Goal: Information Seeking & Learning: Learn about a topic

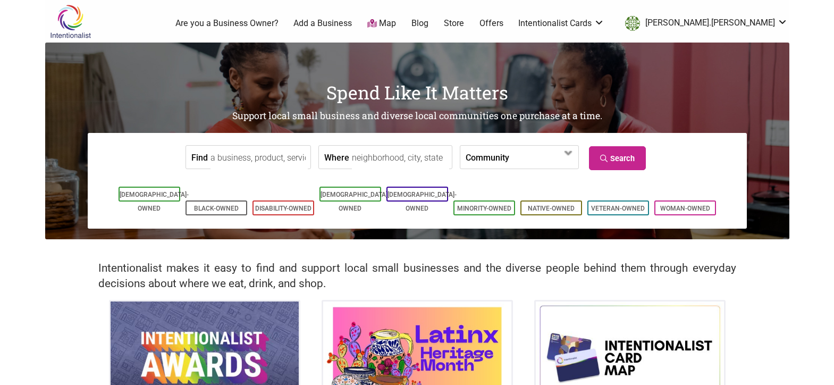
click at [262, 155] on input "Find" at bounding box center [259, 158] width 97 height 24
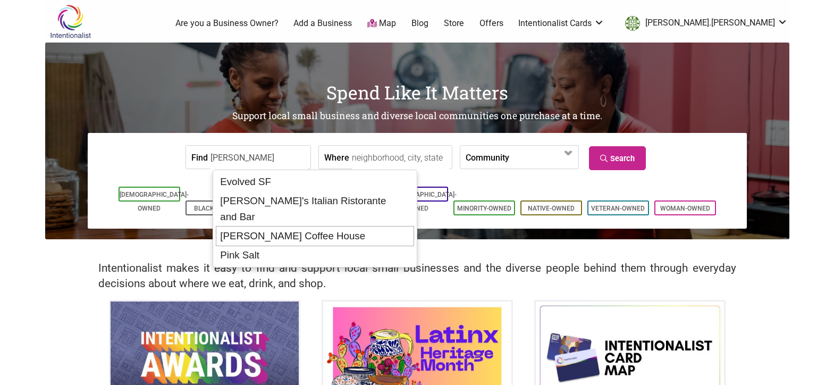
click at [300, 226] on div "Leon Coffee House" at bounding box center [315, 236] width 198 height 20
type input "Leon Coffee House"
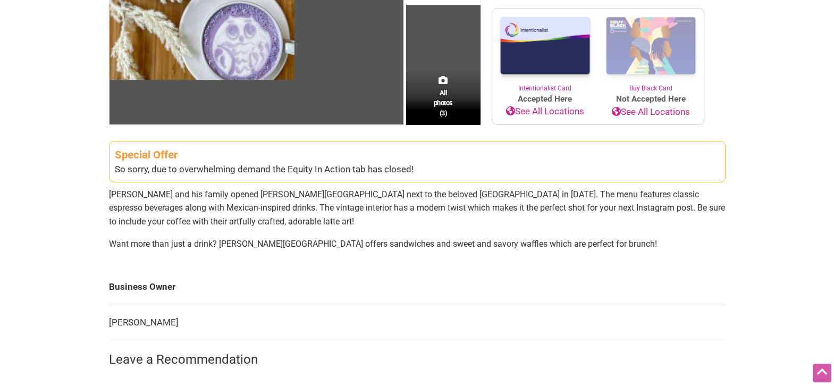
scroll to position [242, 0]
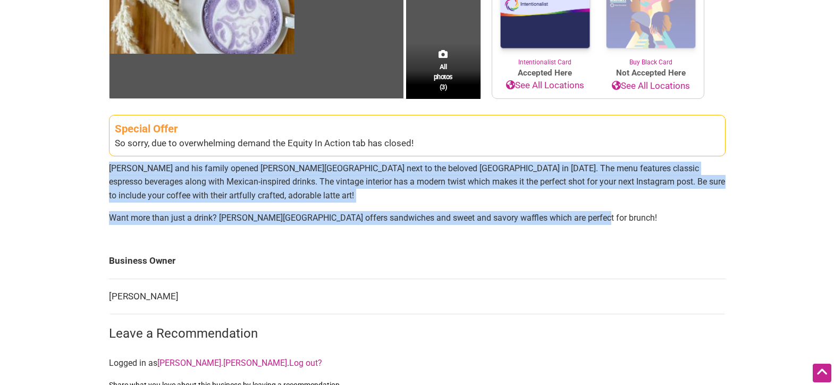
drag, startPoint x: 599, startPoint y: 220, endPoint x: 110, endPoint y: 167, distance: 492.5
click at [110, 167] on section "Special Offer So sorry, due to overwhelming demand the Equity In Action tab has…" at bounding box center [417, 171] width 617 height 123
copy section "Lupe Chavez and his family opened León Coffee House next to the beloved Neptune…"
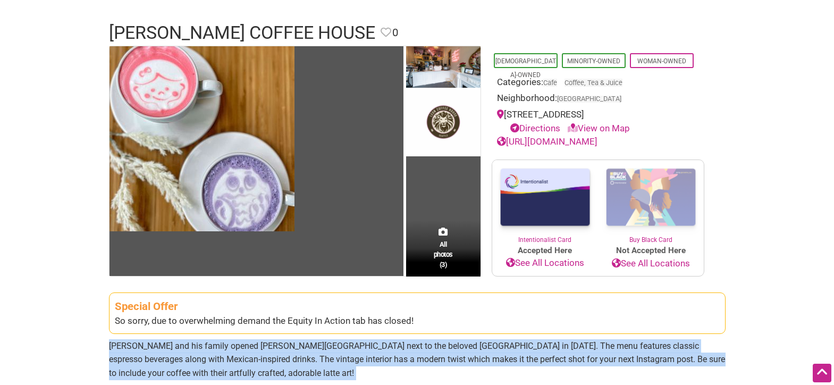
scroll to position [0, 0]
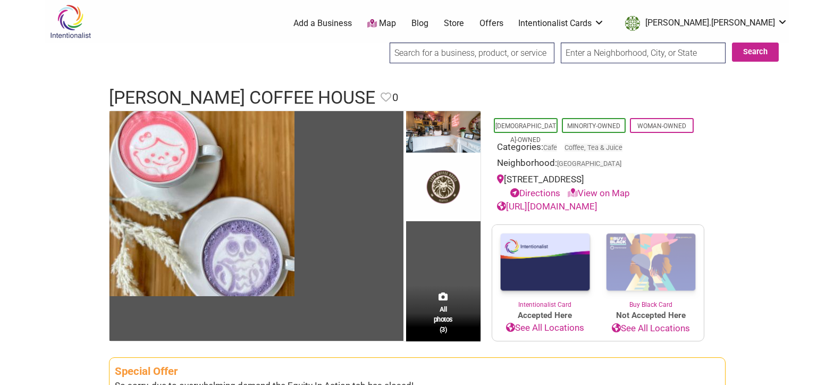
drag, startPoint x: 477, startPoint y: 55, endPoint x: 579, endPoint y: 48, distance: 102.8
click at [477, 55] on input "search" at bounding box center [472, 53] width 165 height 21
click at [604, 48] on input "text" at bounding box center [643, 53] width 165 height 21
click at [78, 21] on img at bounding box center [70, 21] width 51 height 35
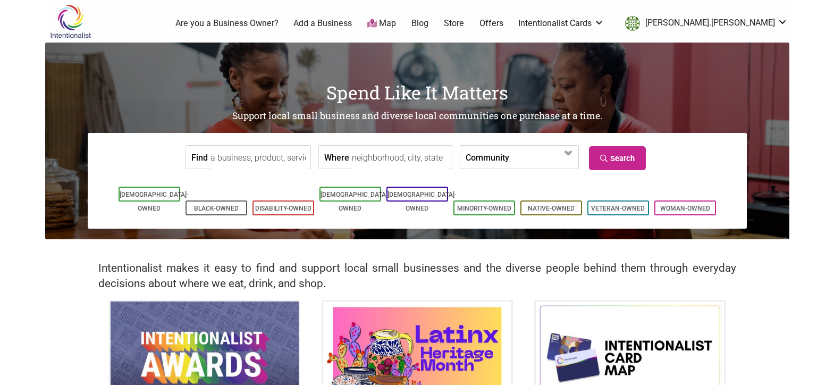
click at [384, 162] on input "Where" at bounding box center [400, 158] width 97 height 24
drag, startPoint x: 514, startPoint y: 161, endPoint x: 508, endPoint y: 159, distance: 5.6
click at [517, 161] on span at bounding box center [540, 158] width 46 height 18
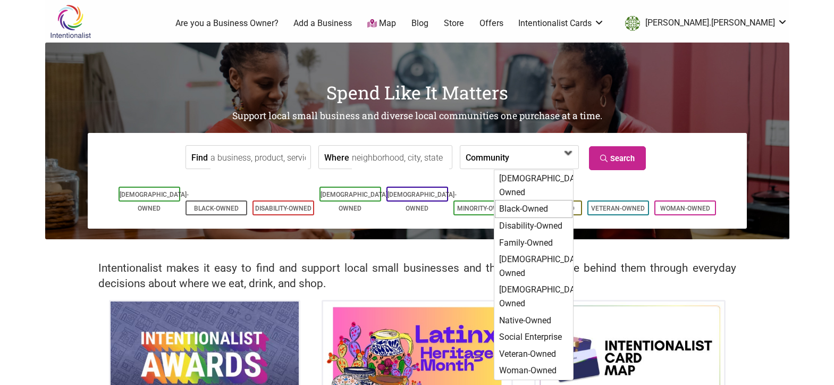
click at [518, 200] on div "Black-Owned" at bounding box center [534, 209] width 78 height 18
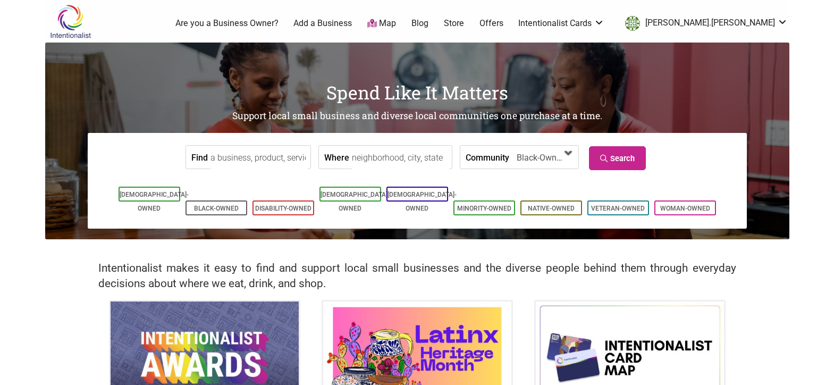
click at [564, 158] on span at bounding box center [568, 153] width 17 height 17
click at [233, 158] on input "Find" at bounding box center [259, 158] width 97 height 24
type input "fulcrum"
click at [616, 153] on link "Search" at bounding box center [617, 158] width 57 height 24
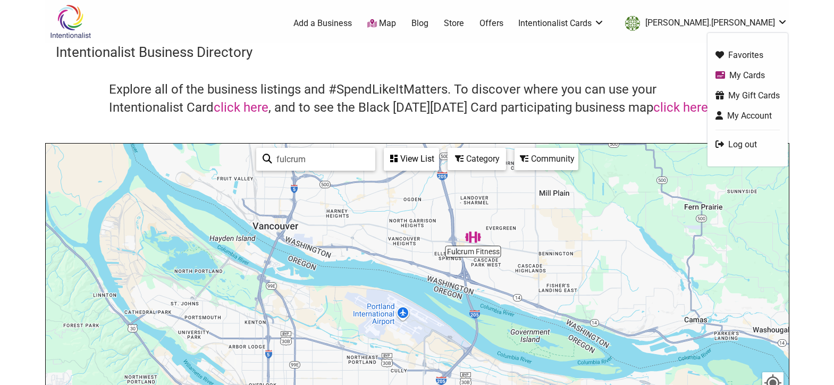
scroll to position [42, 0]
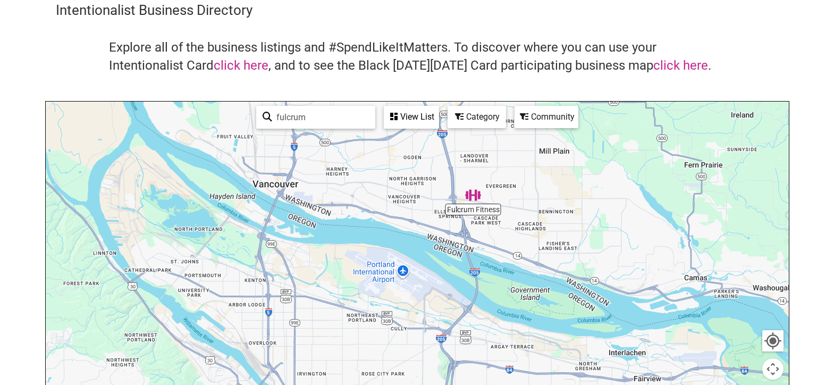
click at [330, 116] on input "fulcrum" at bounding box center [320, 117] width 97 height 21
type input "fulcrum"
click at [398, 116] on div "View List" at bounding box center [411, 117] width 53 height 20
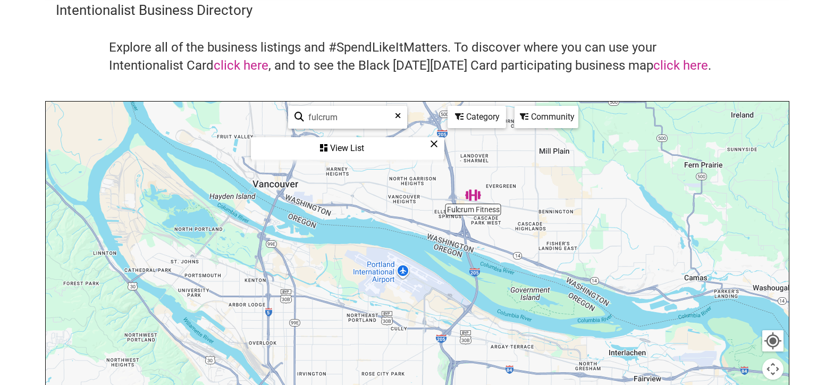
click at [483, 116] on div "Category" at bounding box center [477, 117] width 56 height 20
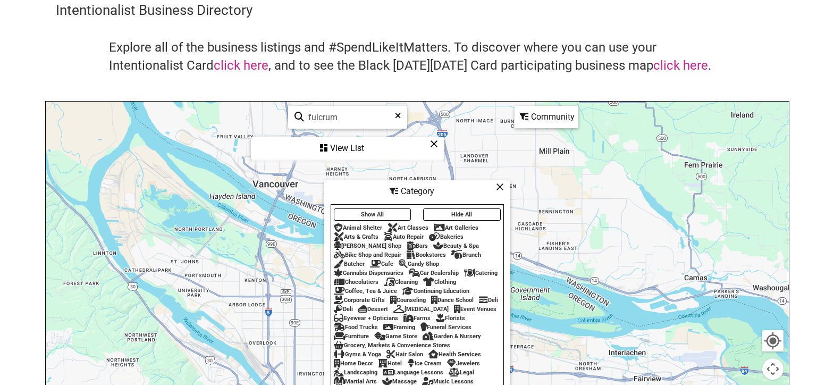
click at [400, 210] on button "Show All" at bounding box center [373, 214] width 78 height 12
click at [450, 209] on button "Hide All" at bounding box center [462, 214] width 78 height 12
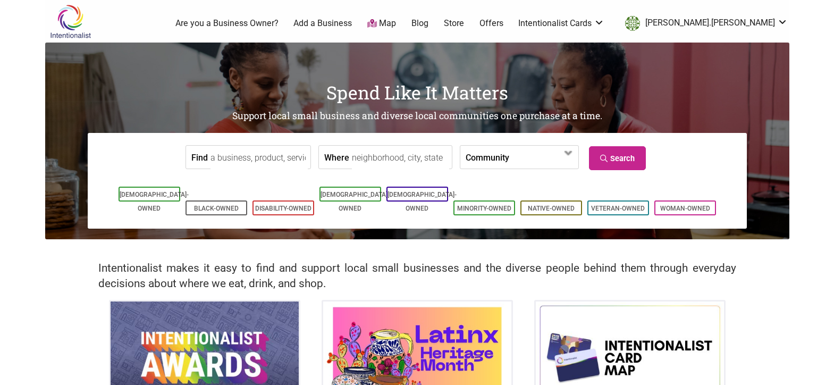
click at [250, 161] on input "Find" at bounding box center [259, 158] width 97 height 24
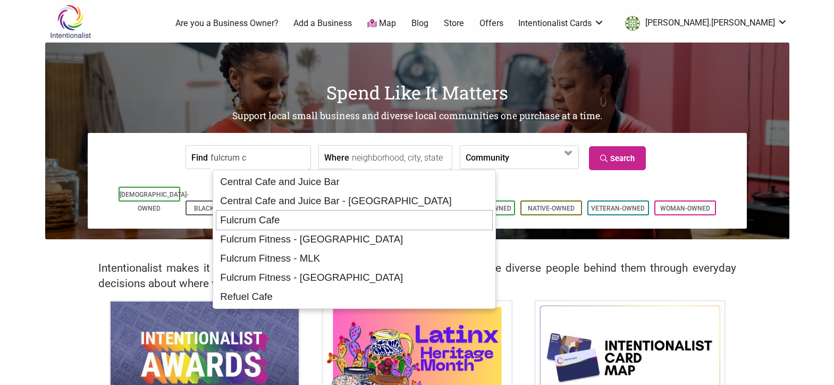
click at [275, 220] on div "Fulcrum Cafe" at bounding box center [355, 220] width 278 height 20
type input "Fulcrum Cafe"
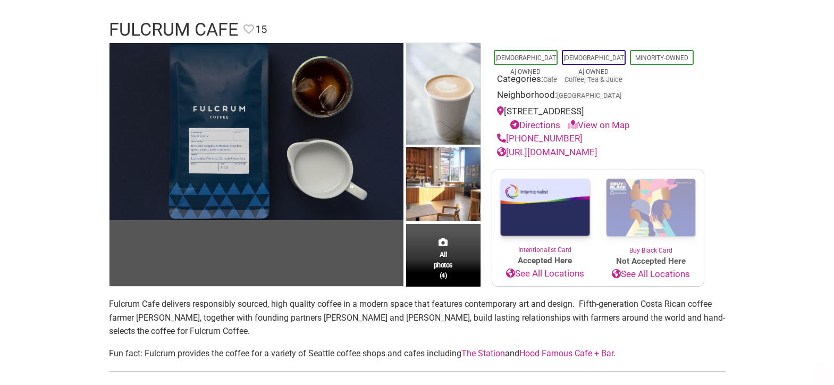
scroll to position [97, 0]
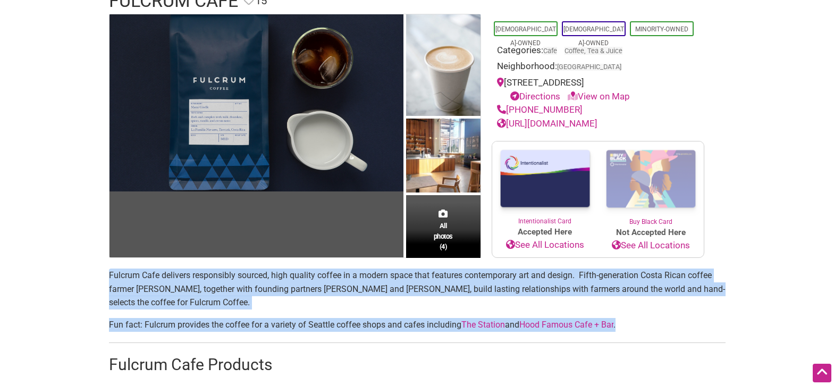
drag, startPoint x: 648, startPoint y: 325, endPoint x: 71, endPoint y: 279, distance: 579.2
copy section "Fulcrum Cafe delivers responsibly sourced, high quality coffee in a modern spac…"
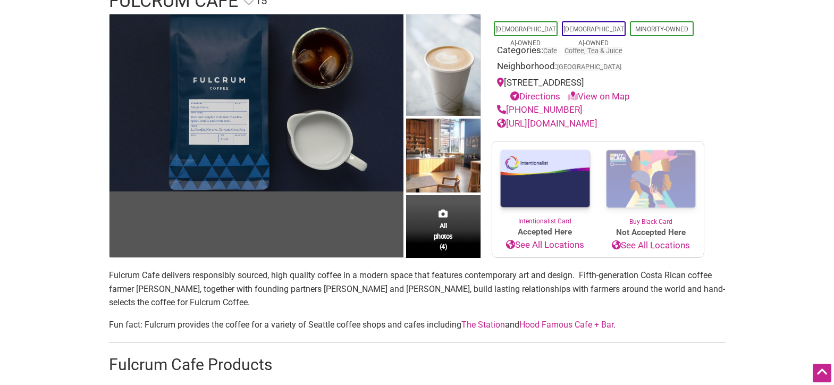
click at [423, 230] on div "All photos (4)" at bounding box center [443, 230] width 74 height 56
click at [447, 231] on span "All photos (4)" at bounding box center [443, 236] width 19 height 30
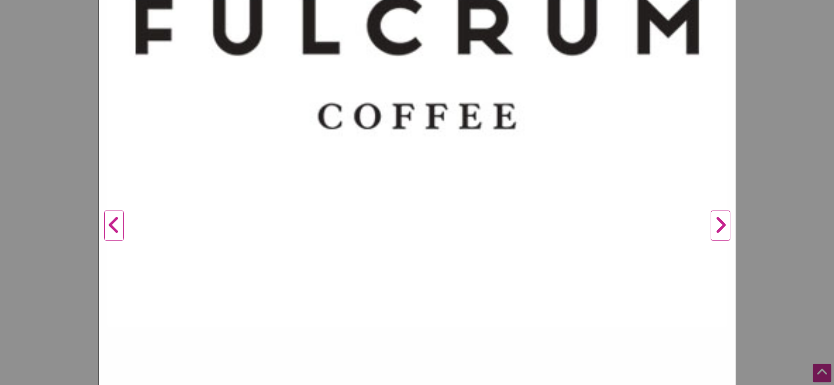
scroll to position [358, 0]
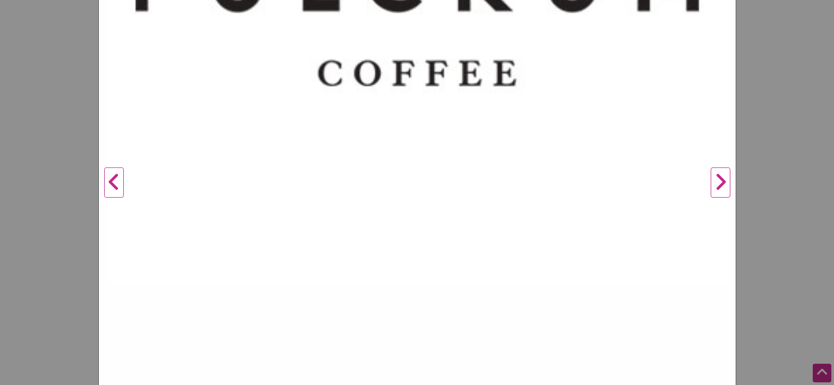
click at [708, 175] on button "Next" at bounding box center [720, 183] width 29 height 856
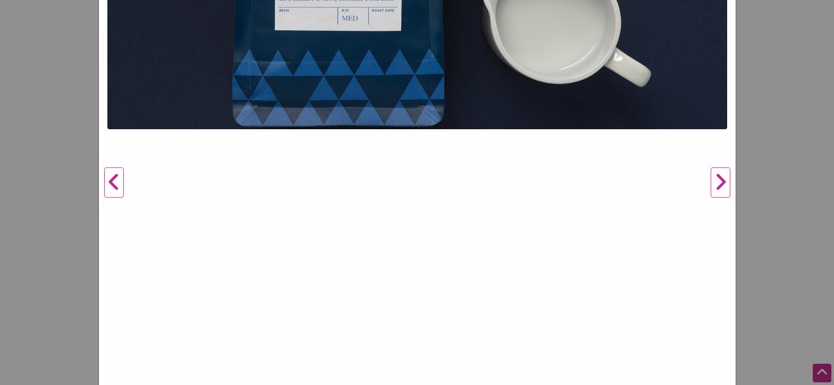
click at [708, 175] on button "Next" at bounding box center [720, 183] width 29 height 856
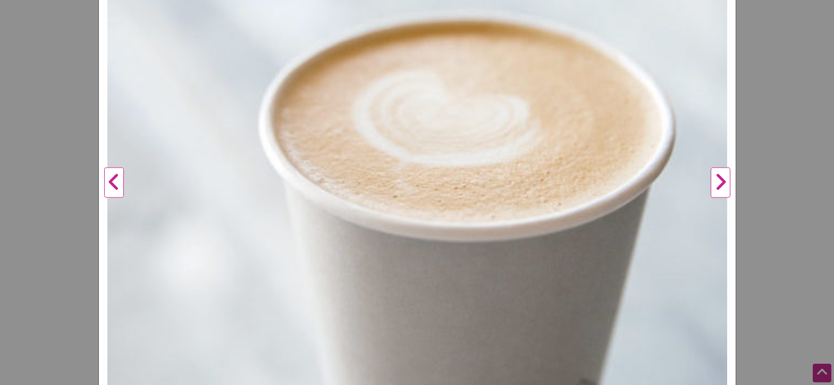
click at [112, 178] on button "Previous" at bounding box center [113, 183] width 29 height 856
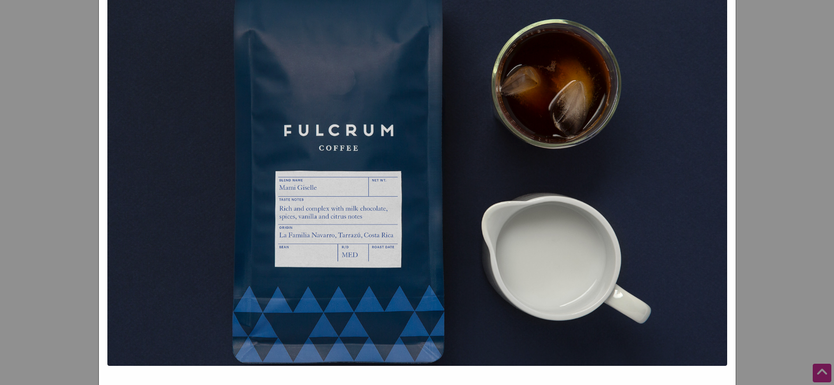
scroll to position [119, 0]
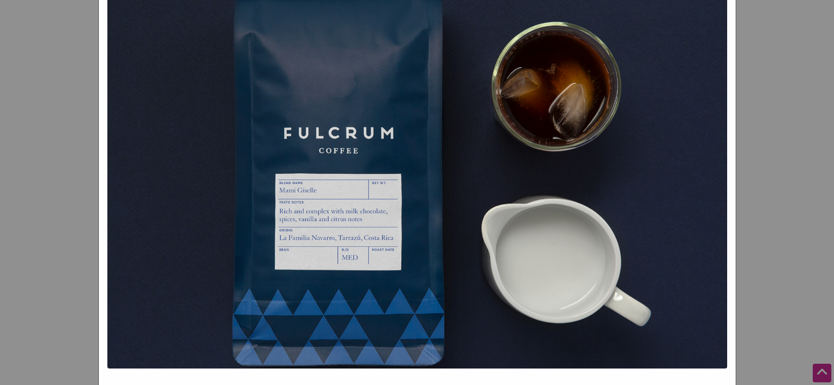
click at [84, 133] on div "Fulcrum Cafe Previous Next 1 2 3 4 ×" at bounding box center [417, 192] width 834 height 385
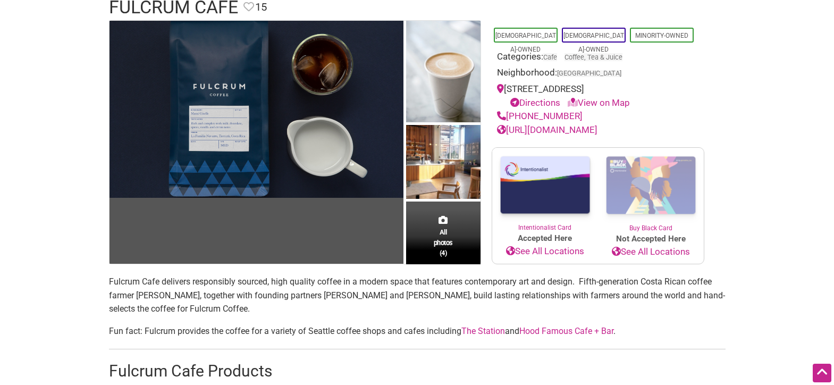
scroll to position [0, 0]
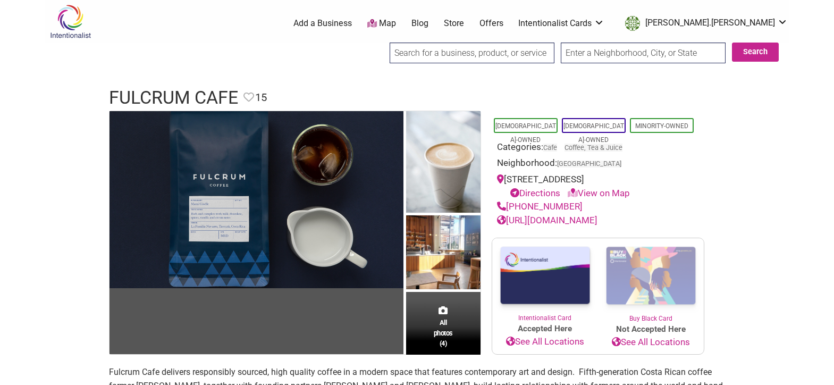
click at [444, 56] on input "search" at bounding box center [472, 53] width 165 height 21
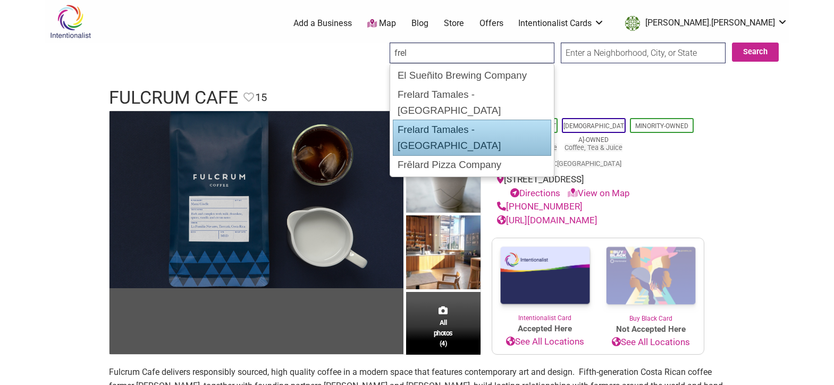
click at [478, 120] on div "Frelard Tamales - [GEOGRAPHIC_DATA]" at bounding box center [472, 138] width 158 height 36
type input "Frelard Tamales - [GEOGRAPHIC_DATA]"
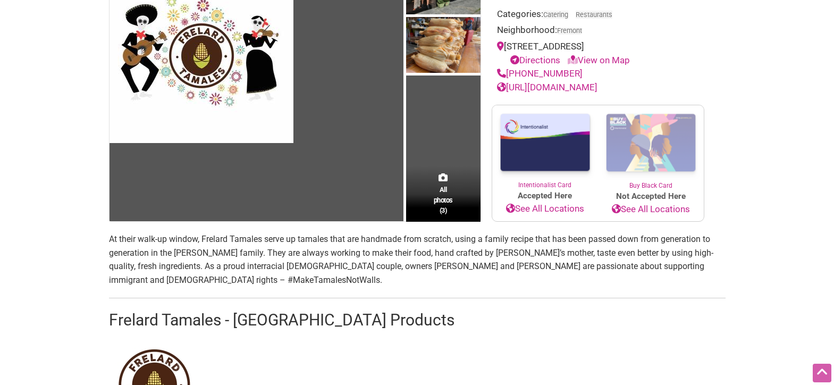
scroll to position [186, 0]
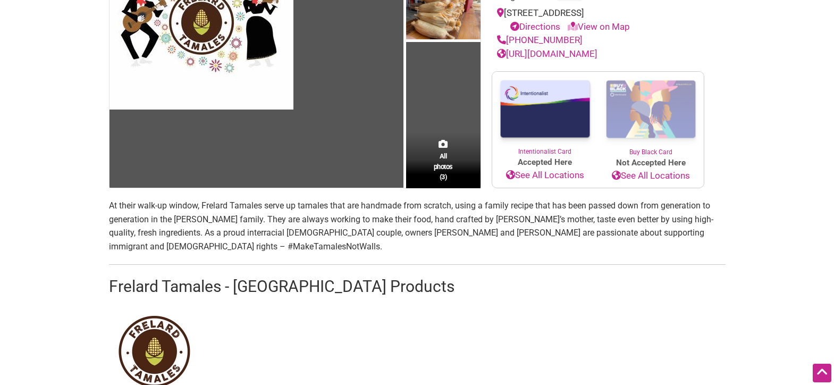
click at [181, 222] on p "At their walk-up window, Frelard Tamales serve up tamales that are handmade fro…" at bounding box center [417, 226] width 617 height 54
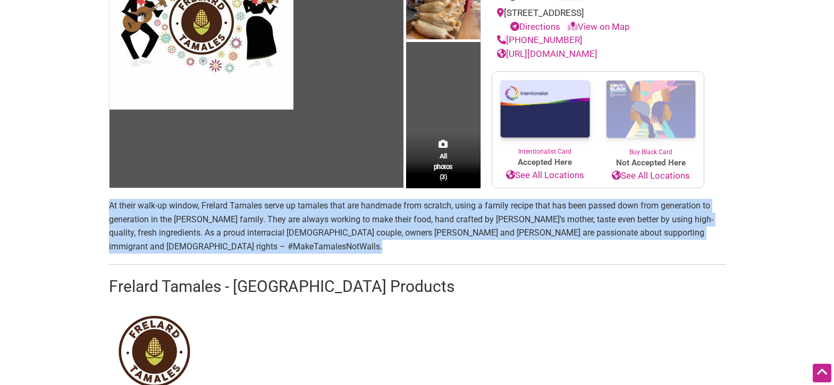
click at [181, 222] on p "At their walk-up window, Frelard Tamales serve up tamales that are handmade fro…" at bounding box center [417, 226] width 617 height 54
copy p "At their walk-up window, Frelard Tamales serve up tamales that are handmade fro…"
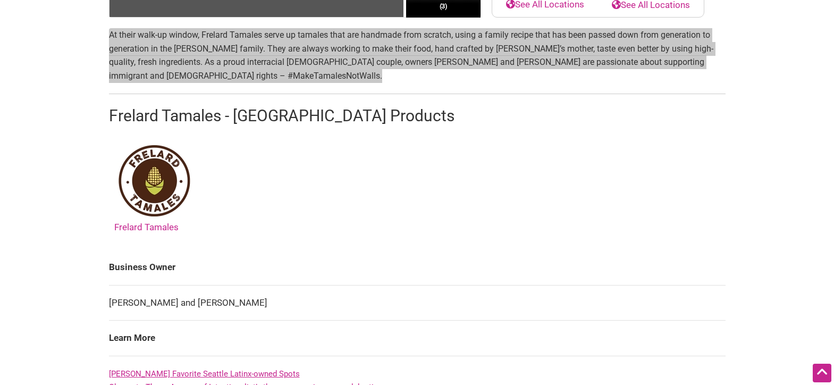
scroll to position [363, 0]
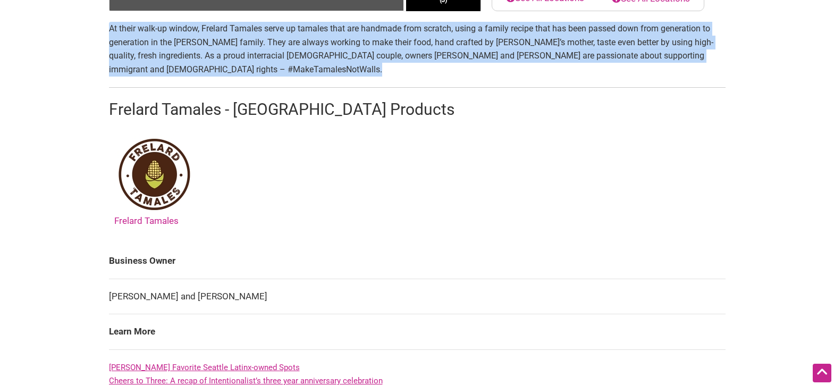
drag, startPoint x: 283, startPoint y: 299, endPoint x: 115, endPoint y: 296, distance: 168.0
click at [109, 296] on td "[PERSON_NAME] and [PERSON_NAME]" at bounding box center [417, 297] width 617 height 36
copy td "[PERSON_NAME] and [PERSON_NAME]"
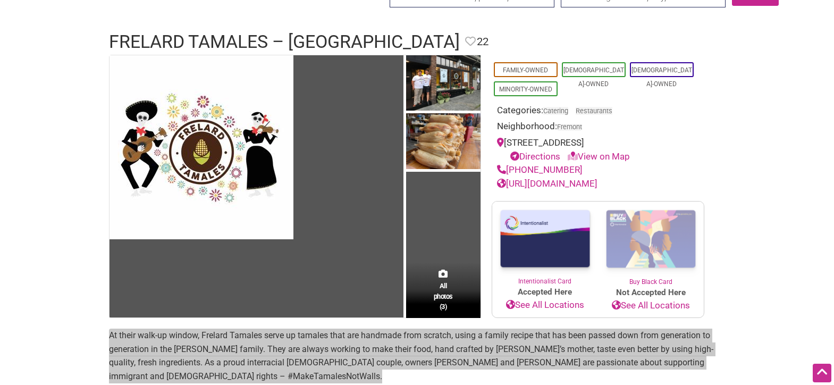
scroll to position [0, 0]
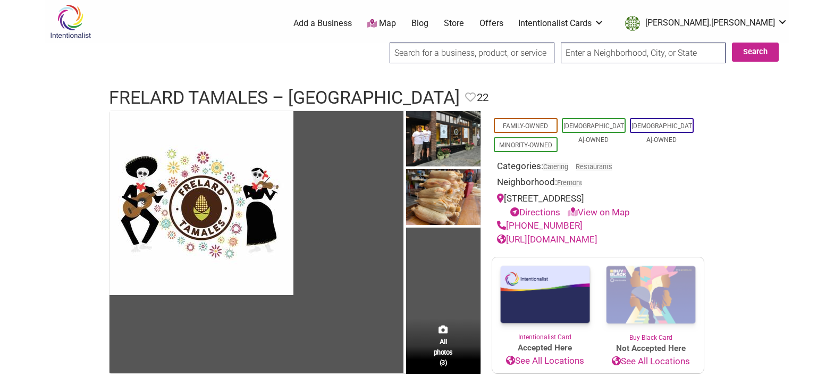
click at [428, 56] on input "search" at bounding box center [472, 53] width 165 height 21
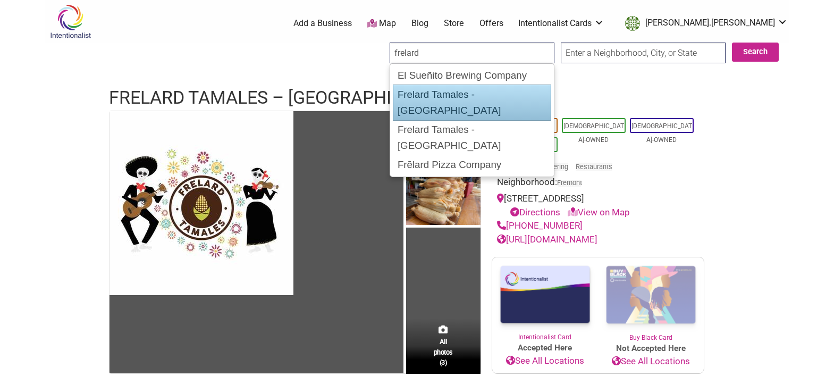
click at [430, 95] on div "Frelard Tamales - Bellingham" at bounding box center [472, 103] width 158 height 36
type input "Frelard Tamales - Bellingham"
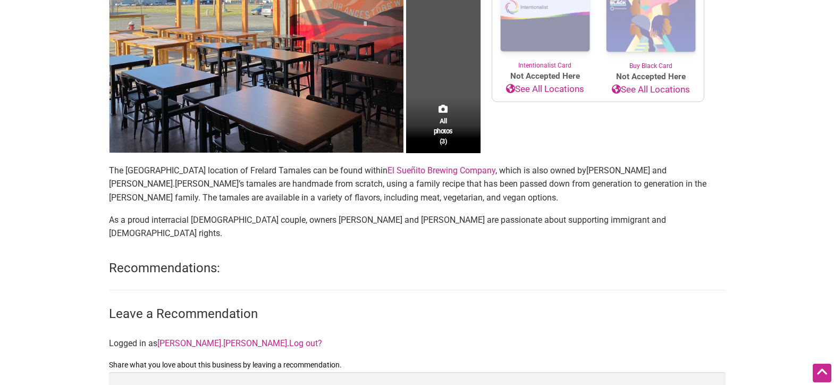
scroll to position [258, 0]
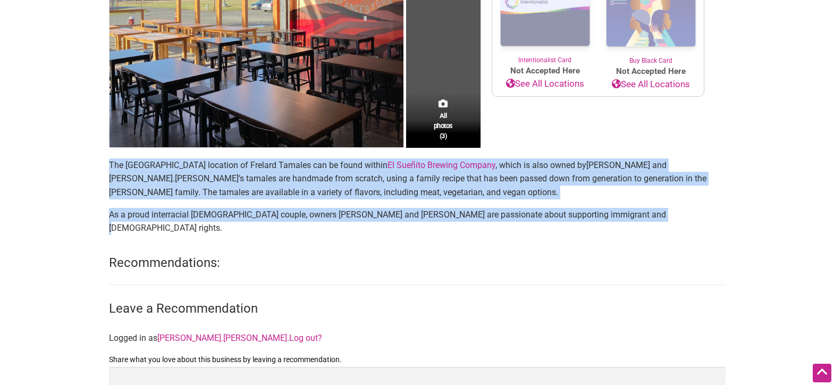
drag, startPoint x: 627, startPoint y: 207, endPoint x: 75, endPoint y: 167, distance: 552.8
click at [75, 167] on div "Intentionalist Spend like it matters 0 Add a Business Map Blog Store Offers Int…" at bounding box center [417, 263] width 744 height 1043
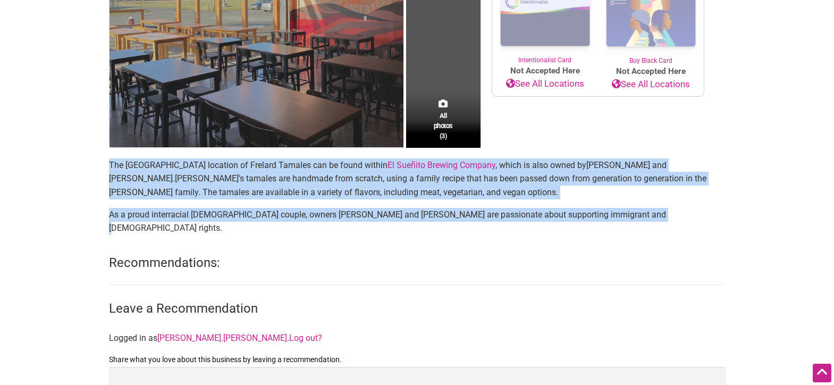
copy section "The Bellingham location of Frelard Tamales can be found within El Sueñito Brewi…"
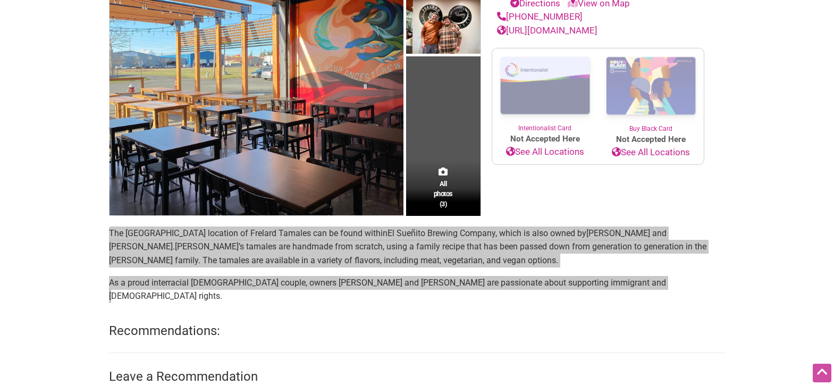
scroll to position [222, 0]
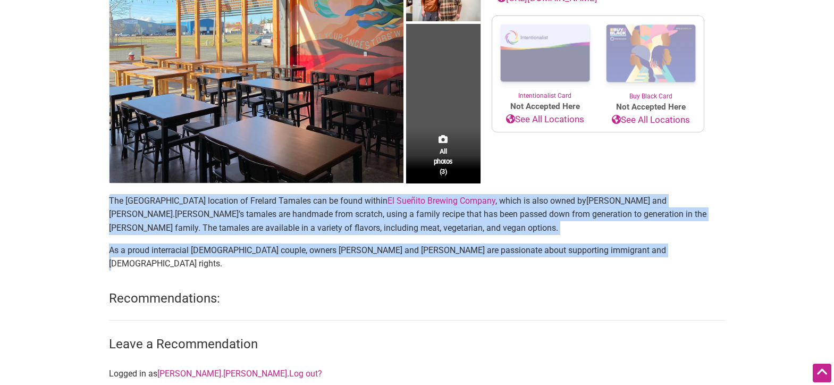
click at [388, 200] on link "El Sueñito Brewing Company" at bounding box center [442, 201] width 108 height 10
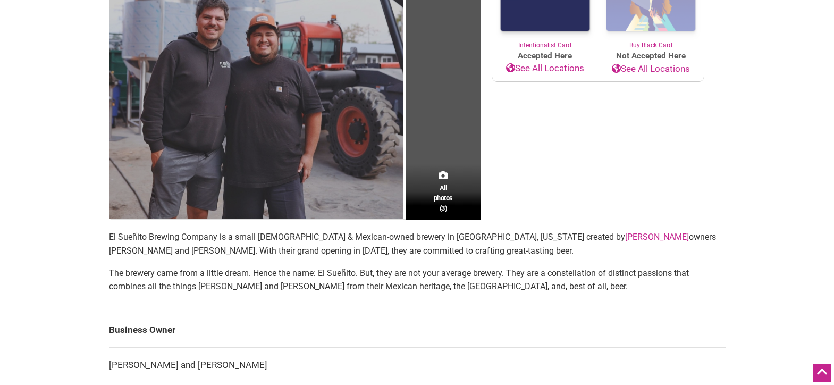
scroll to position [272, 0]
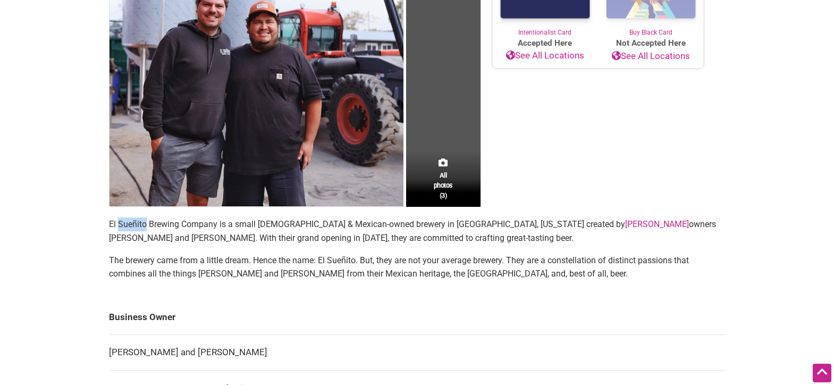
drag, startPoint x: 142, startPoint y: 222, endPoint x: 119, endPoint y: 222, distance: 23.9
click at [119, 222] on span "El Sueñito Brewing Company is a small gay & Mexican-owned brewery in Bellingham…" at bounding box center [367, 224] width 516 height 10
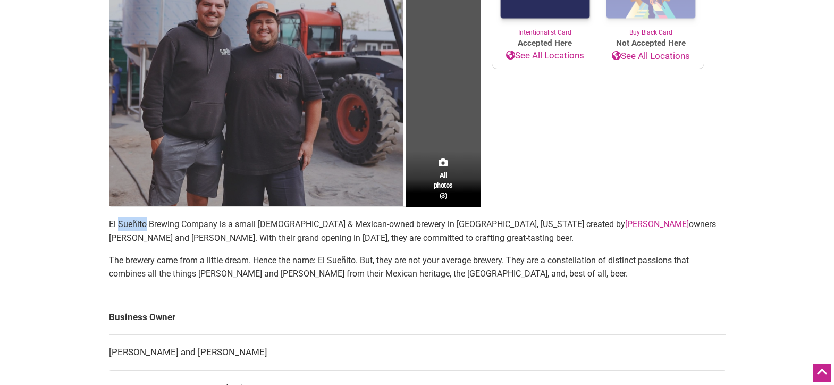
copy span "Sueñito"
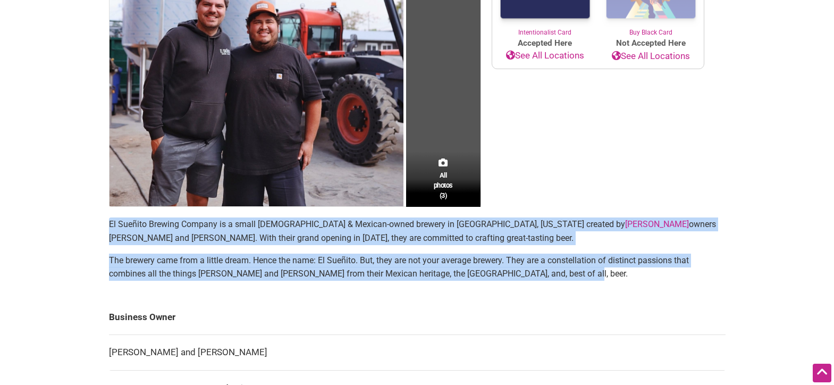
drag, startPoint x: 441, startPoint y: 270, endPoint x: 99, endPoint y: 228, distance: 344.4
click at [99, 228] on div "All photos (3) Latino-Owned LGBTQ-Owned Category: Wine, Beer & Spirits Neighbor…" at bounding box center [417, 218] width 638 height 761
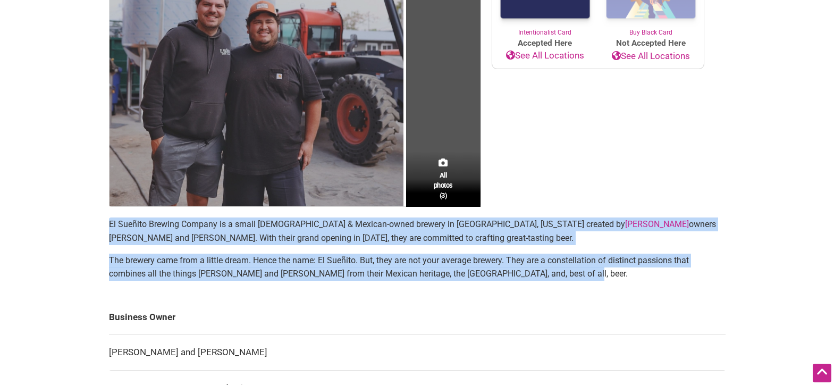
copy section "El Sueñito Brewing Company is a small gay & Mexican-owned brewery in Bellingham…"
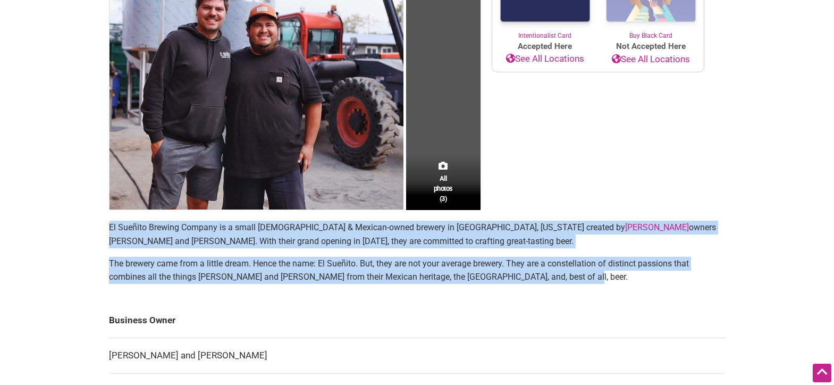
scroll to position [268, 0]
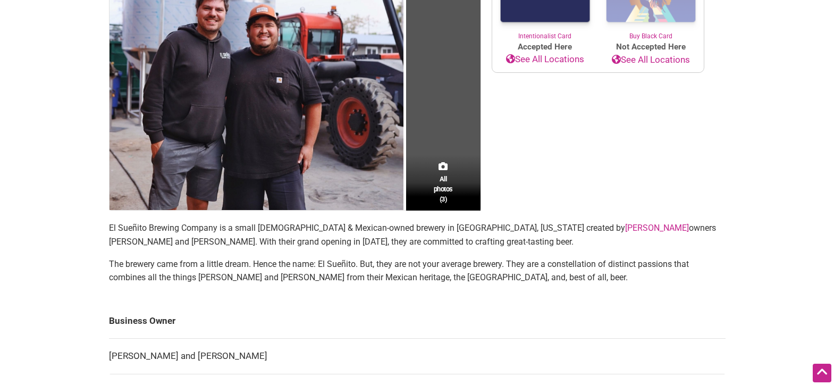
click at [196, 298] on main "All photos (3) Latino-Owned LGBTQ-Owned Category: Wine, Beer & Spirits Neighbor…" at bounding box center [417, 222] width 617 height 761
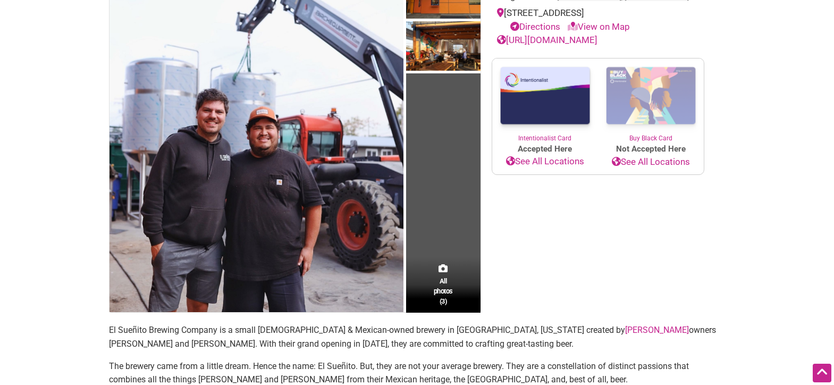
scroll to position [90, 0]
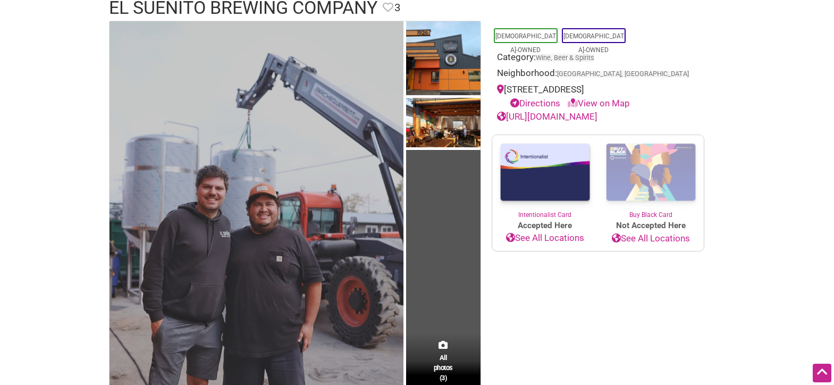
click at [227, 247] on img at bounding box center [257, 205] width 294 height 368
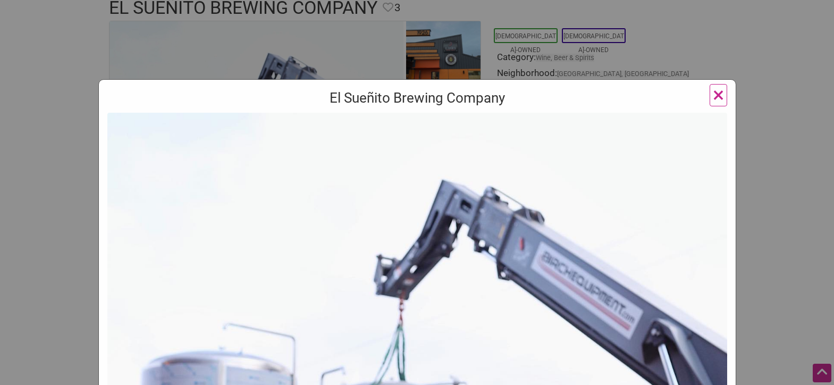
click at [65, 198] on div "El Sueñito Brewing Company Previous Next 1 2 3 ×" at bounding box center [417, 192] width 834 height 385
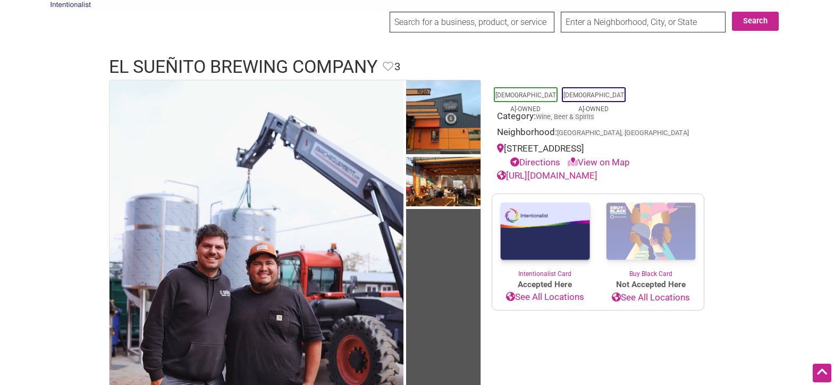
scroll to position [0, 0]
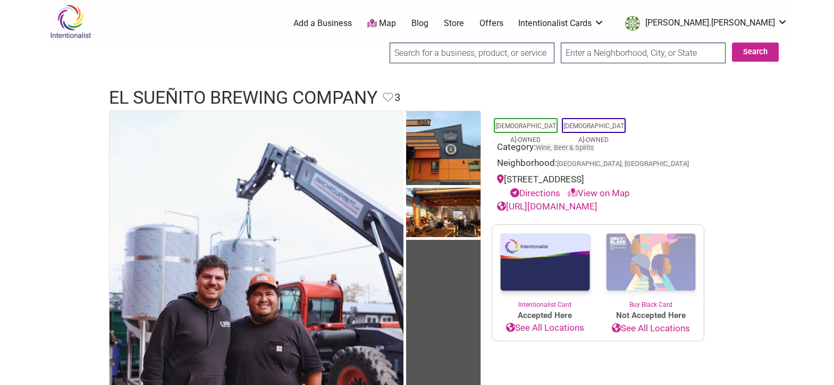
click at [414, 53] on input "search" at bounding box center [472, 53] width 165 height 21
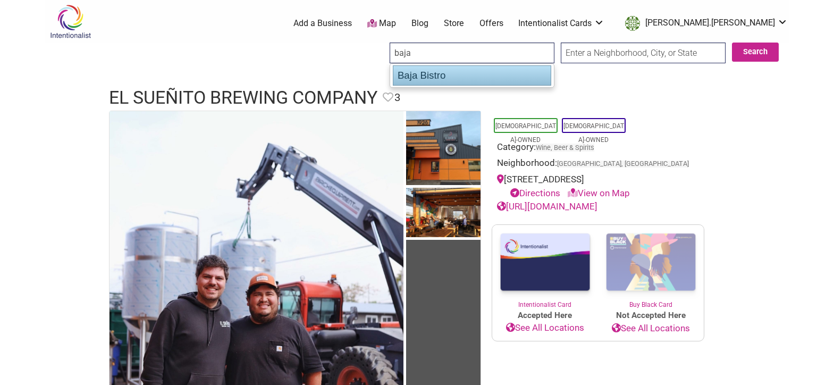
click at [421, 77] on div "Baja Bistro" at bounding box center [472, 75] width 158 height 20
type input "Baja Bistro"
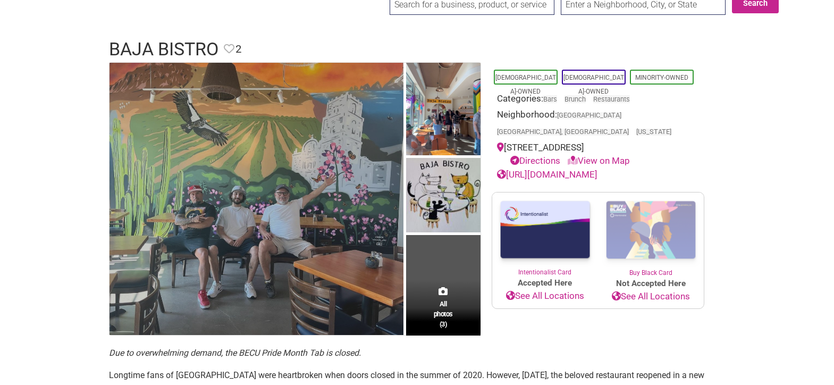
scroll to position [47, 0]
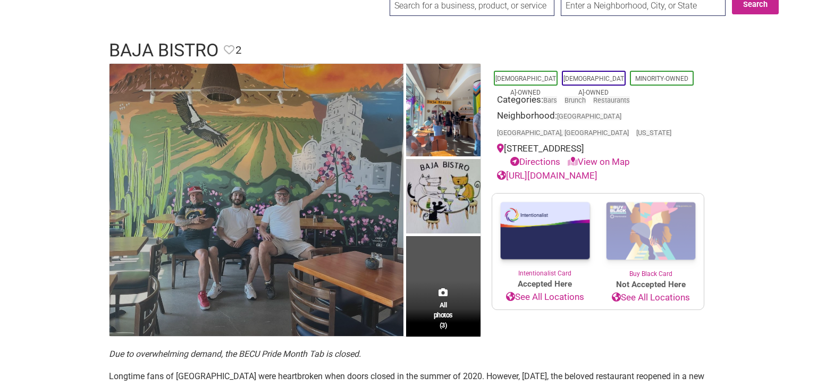
click at [279, 212] on img at bounding box center [257, 200] width 294 height 273
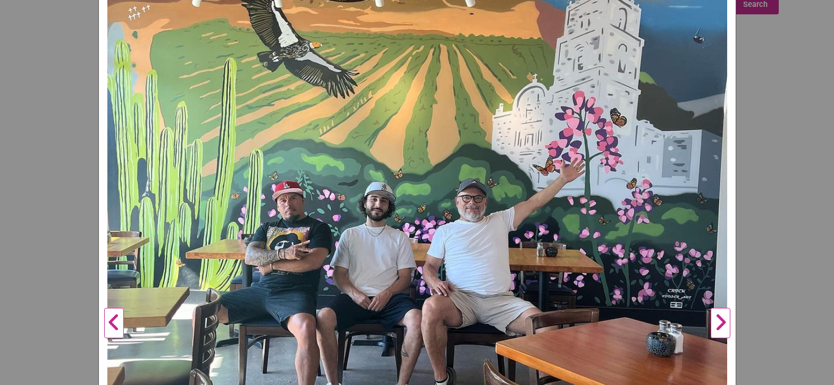
scroll to position [190, 0]
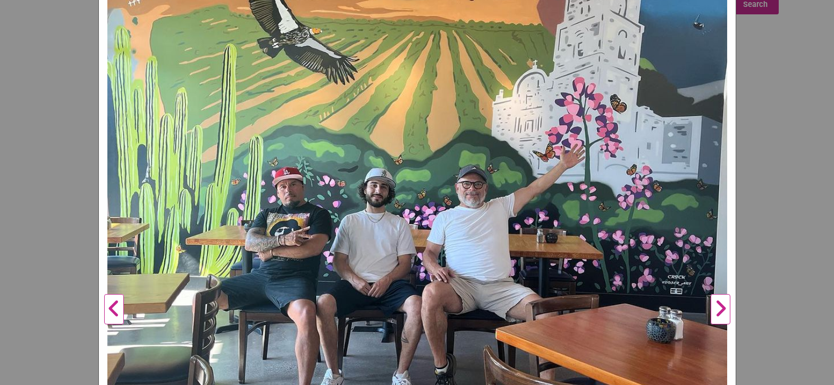
click at [718, 309] on button "Next" at bounding box center [720, 310] width 29 height 802
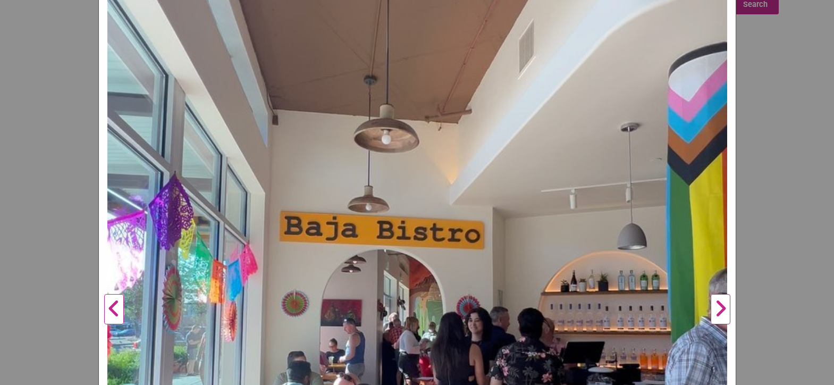
click at [718, 309] on button "Next" at bounding box center [720, 310] width 29 height 802
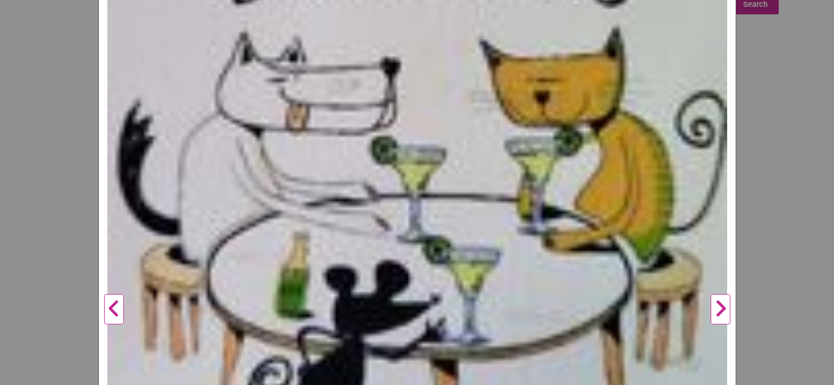
click at [718, 309] on button "Next" at bounding box center [720, 310] width 29 height 802
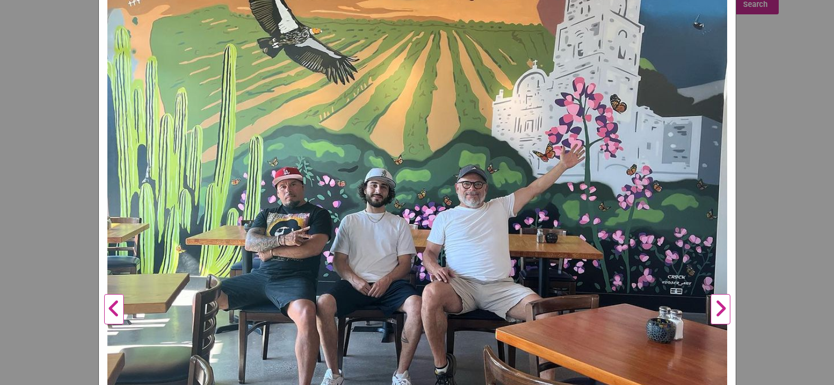
click at [785, 283] on div "Baja Bistro Previous New interior of restaurant Interior of restaurant. Restaur…" at bounding box center [417, 192] width 834 height 385
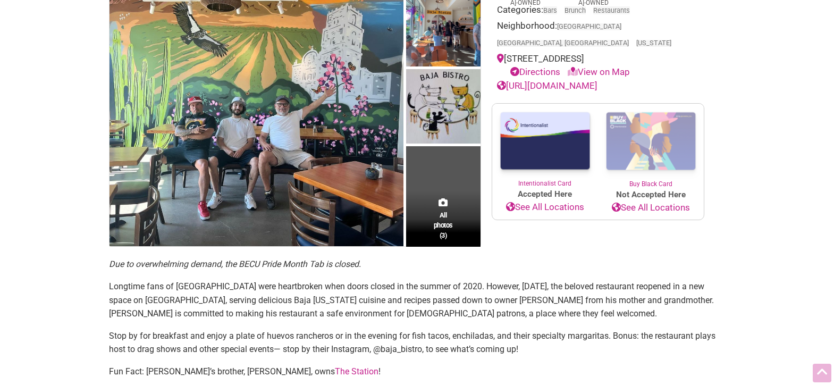
scroll to position [180, 0]
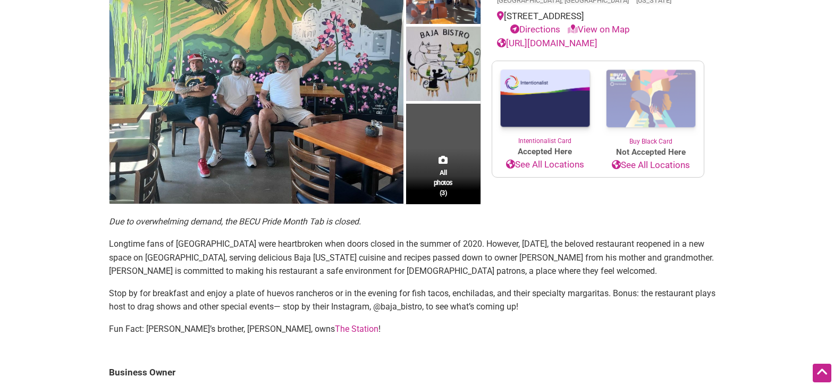
drag, startPoint x: 362, startPoint y: 328, endPoint x: 97, endPoint y: 234, distance: 280.8
copy section "Longtime fans of Baja Bistro were heartbroken when doors closed in the summer o…"
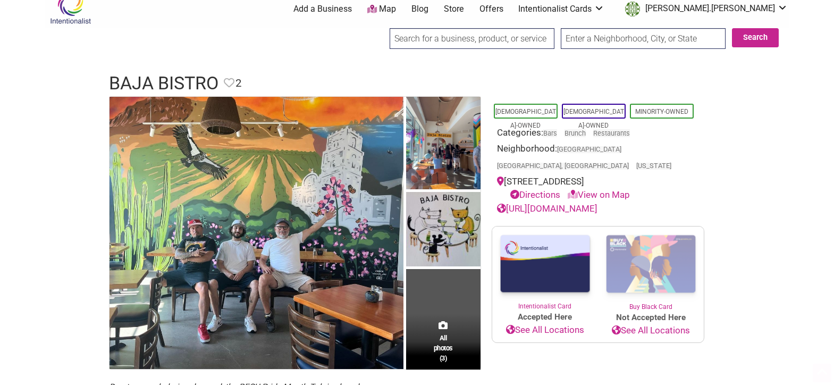
scroll to position [0, 0]
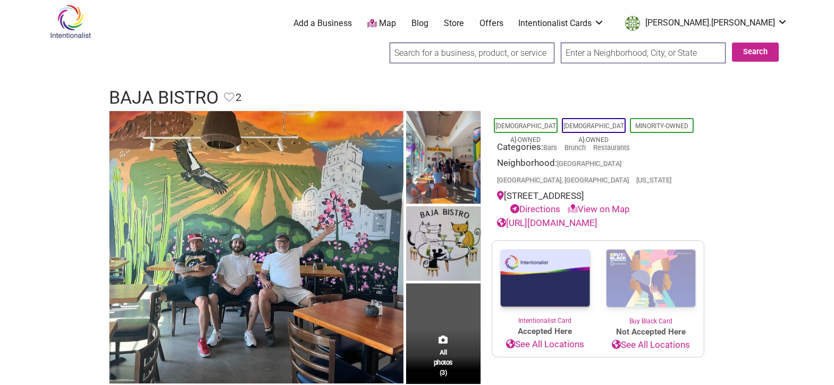
click at [478, 52] on input "search" at bounding box center [472, 53] width 165 height 21
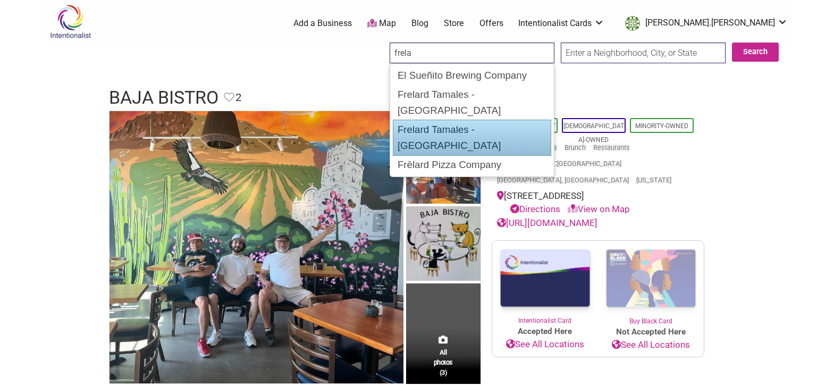
click at [514, 122] on div "Frelard Tamales - Seattle" at bounding box center [472, 138] width 158 height 36
type input "Frelard Tamales - Seattle"
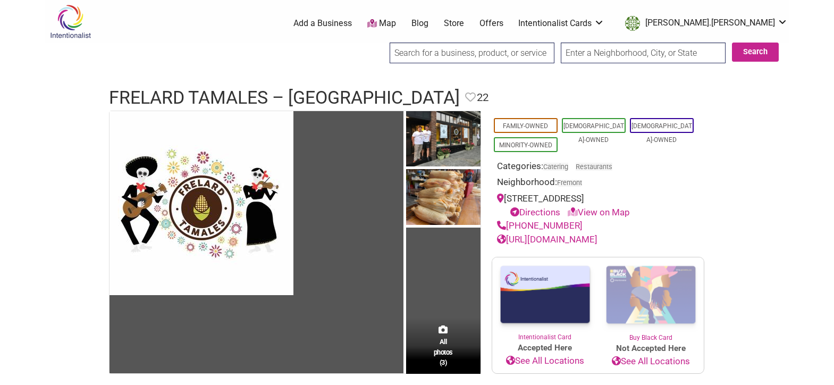
click at [442, 53] on input "search" at bounding box center [472, 53] width 165 height 21
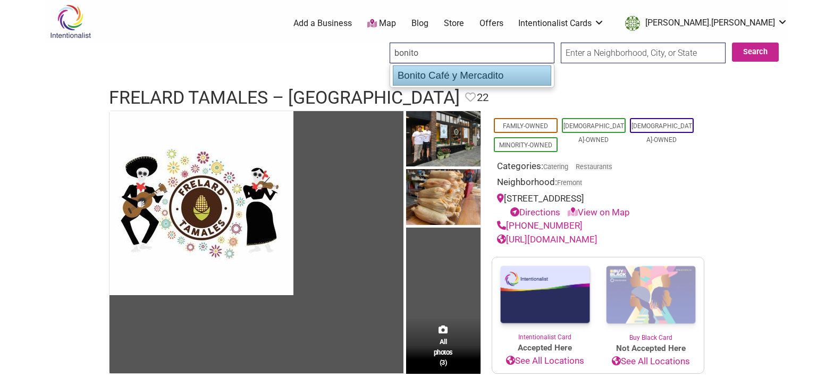
click at [509, 76] on div "Bonito Café y Mercadito" at bounding box center [472, 75] width 158 height 20
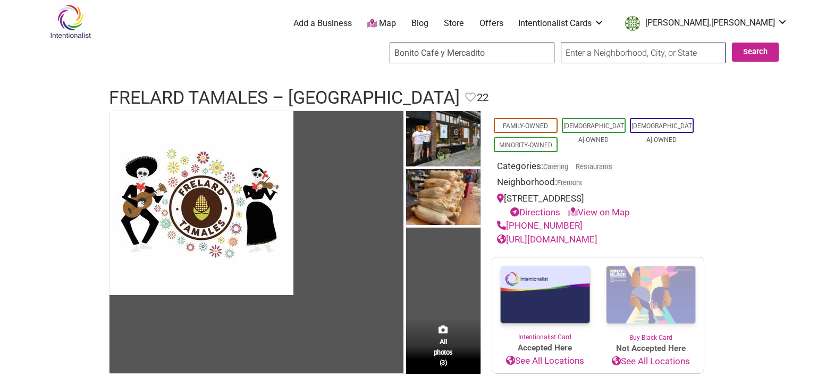
drag, startPoint x: 483, startPoint y: 53, endPoint x: 392, endPoint y: 56, distance: 90.4
click at [392, 56] on input "Bonito Café y Mercadito" at bounding box center [472, 53] width 165 height 21
type input "Bonito Café y Mercadito"
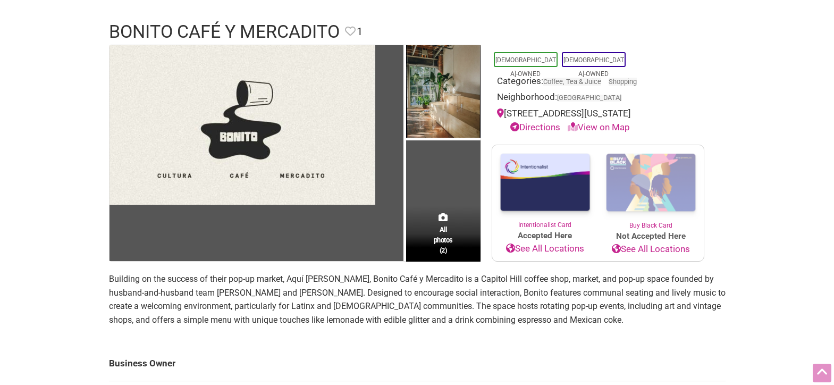
scroll to position [111, 0]
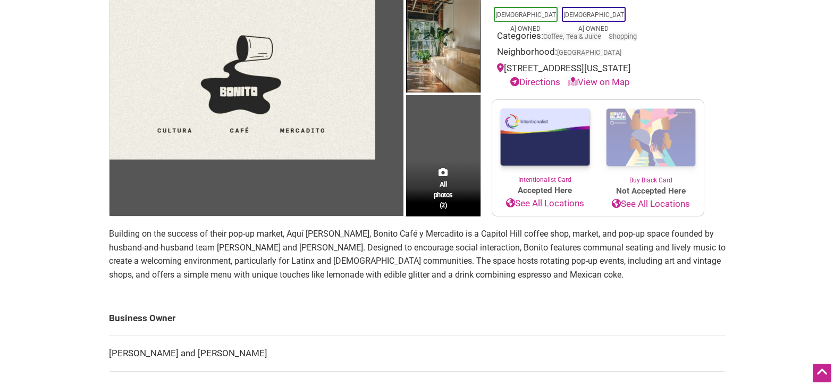
click at [143, 253] on p "Building on the success of their pop-up market, Aquí [PERSON_NAME], Bonito Café…" at bounding box center [417, 254] width 617 height 54
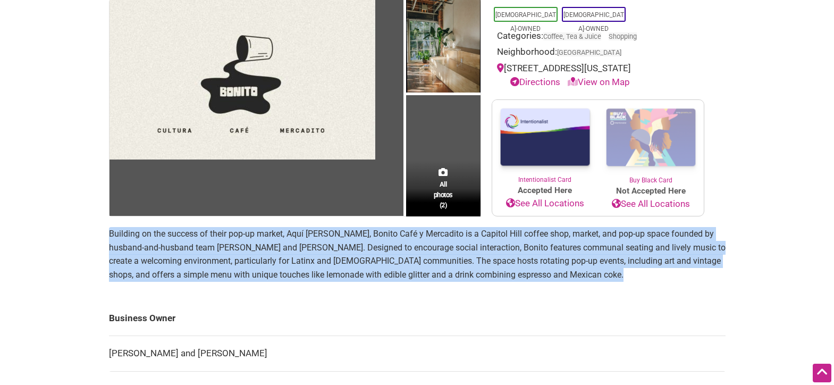
click at [143, 253] on p "Building on the success of their pop-up market, Aquí [PERSON_NAME], Bonito Café…" at bounding box center [417, 254] width 617 height 54
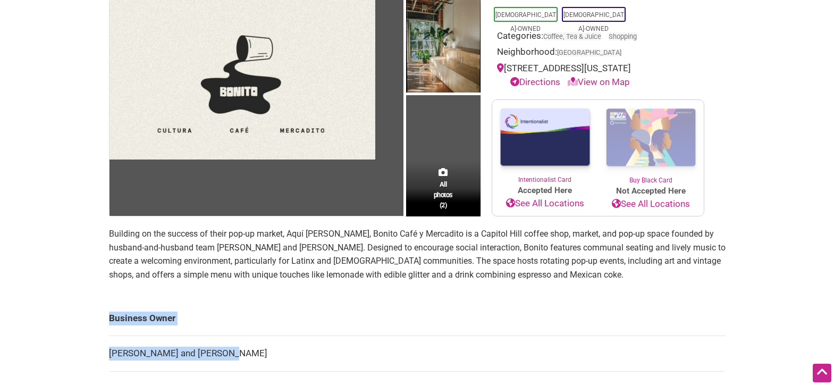
drag, startPoint x: 230, startPoint y: 358, endPoint x: 105, endPoint y: 354, distance: 125.0
drag, startPoint x: 147, startPoint y: 354, endPoint x: 223, endPoint y: 360, distance: 76.3
click at [147, 354] on td "[PERSON_NAME] and [PERSON_NAME]" at bounding box center [417, 354] width 617 height 36
drag, startPoint x: 218, startPoint y: 356, endPoint x: 110, endPoint y: 354, distance: 108.0
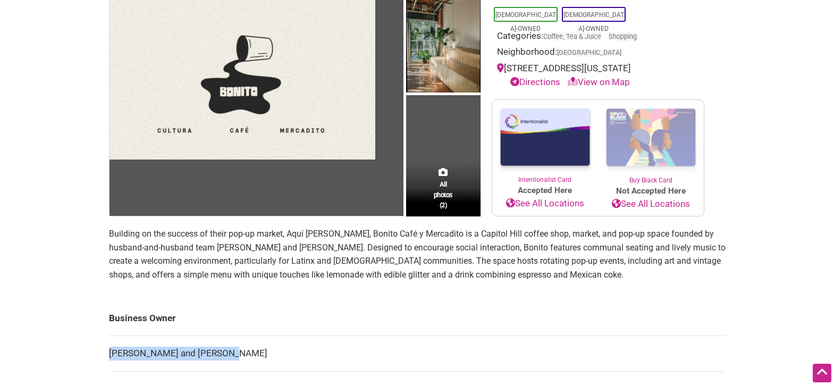
click at [110, 354] on td "Daniel and Ismael Calderón" at bounding box center [417, 354] width 617 height 36
copy td "Daniel and Ismael Calderón"
click at [243, 130] on img at bounding box center [243, 79] width 266 height 159
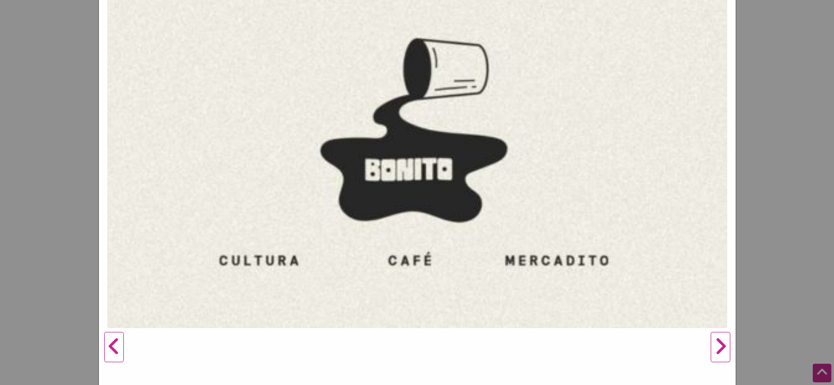
scroll to position [185, 0]
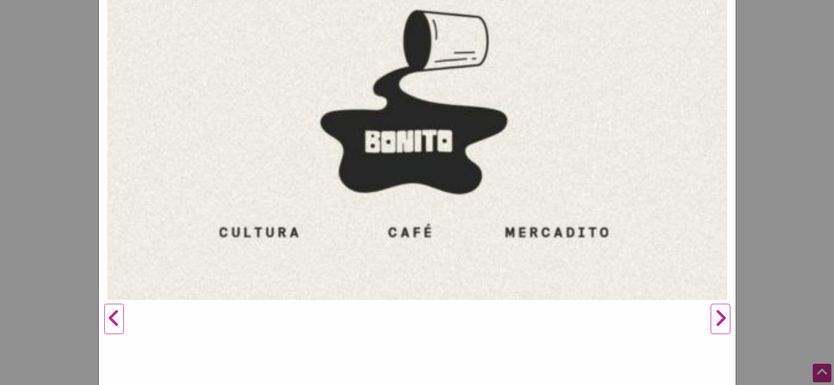
click at [730, 318] on button "Next" at bounding box center [720, 320] width 29 height 784
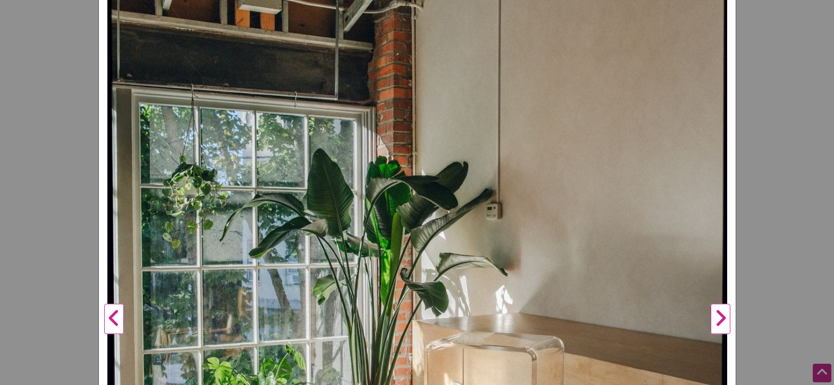
click at [730, 318] on button "Next" at bounding box center [720, 320] width 29 height 784
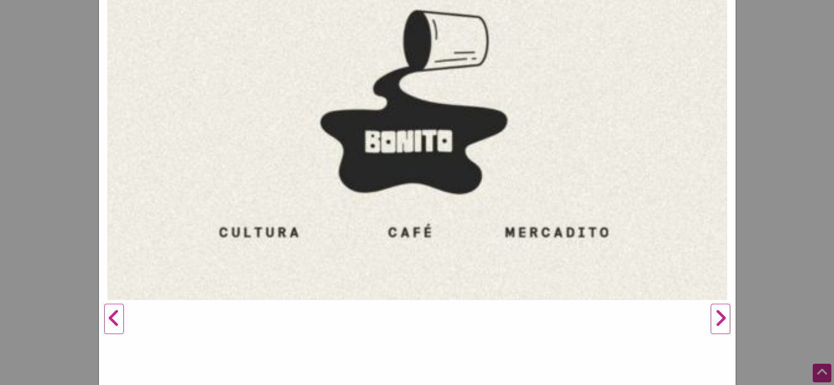
click at [730, 318] on button "Next" at bounding box center [720, 320] width 29 height 784
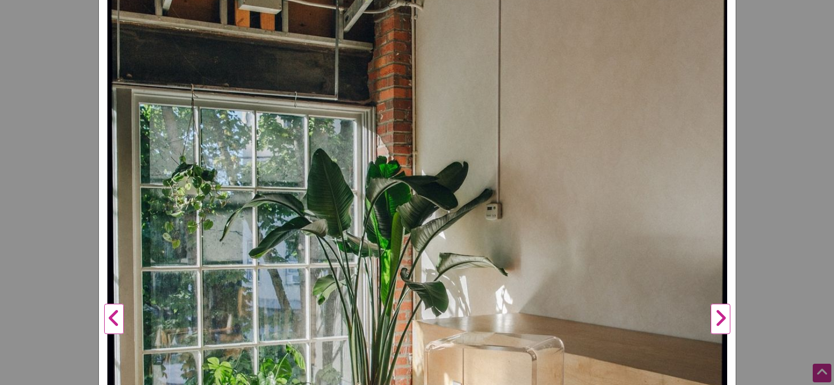
click at [789, 270] on div "Bonito Café y Mercadito Previous Next 1 2 ×" at bounding box center [417, 192] width 834 height 385
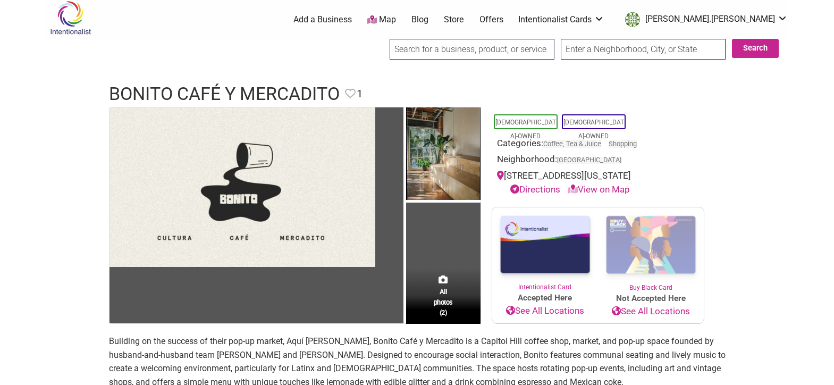
scroll to position [0, 0]
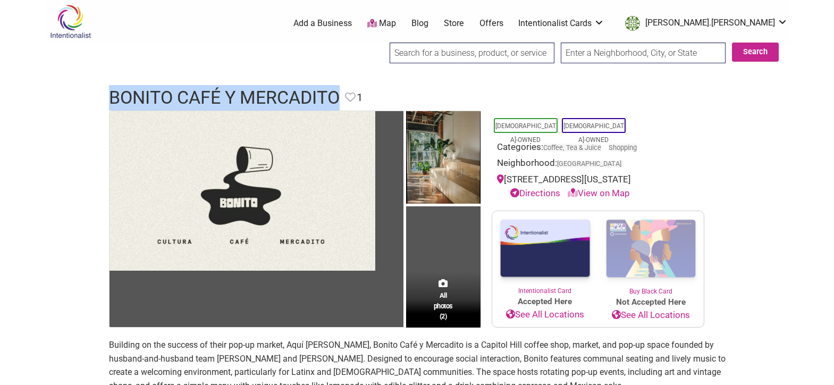
drag, startPoint x: 309, startPoint y: 96, endPoint x: 106, endPoint y: 98, distance: 203.6
click at [106, 98] on div "Bonito Café y Mercadito Favorite Favorite 1" at bounding box center [417, 98] width 638 height 26
copy h1 "Bonito Café y Mercadito"
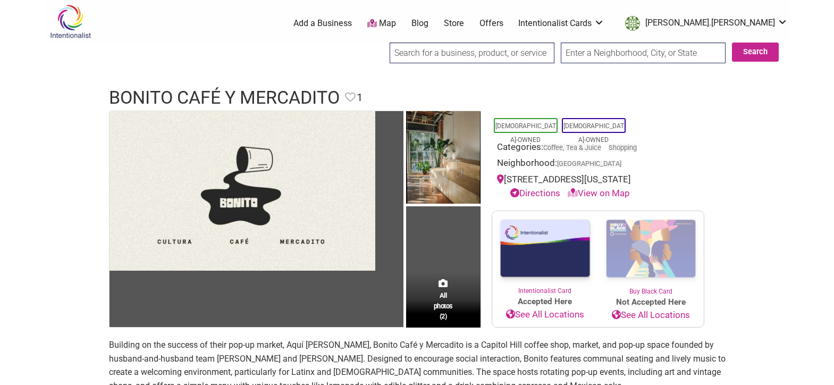
click at [414, 70] on div at bounding box center [472, 57] width 165 height 28
click at [415, 55] on input "search" at bounding box center [472, 53] width 165 height 21
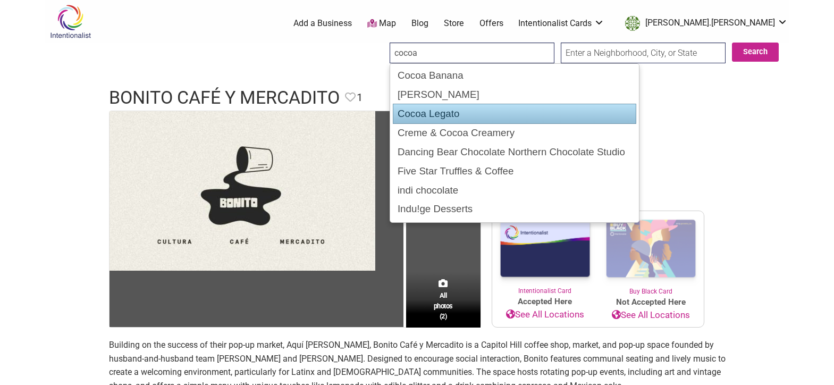
click at [440, 117] on div "Cocoa Legato" at bounding box center [514, 114] width 243 height 20
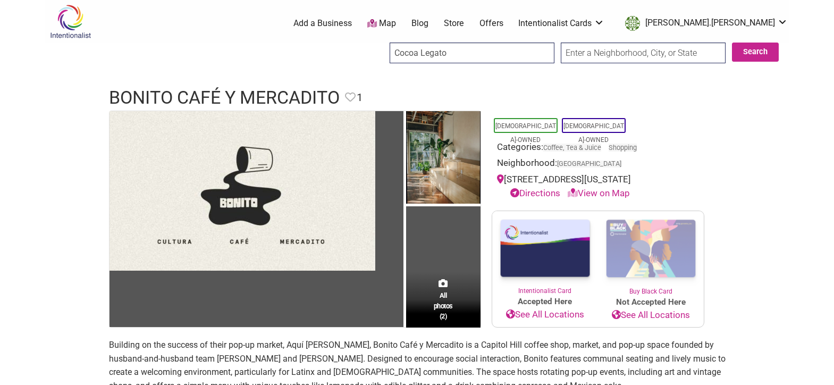
type input "Cocoa Legato"
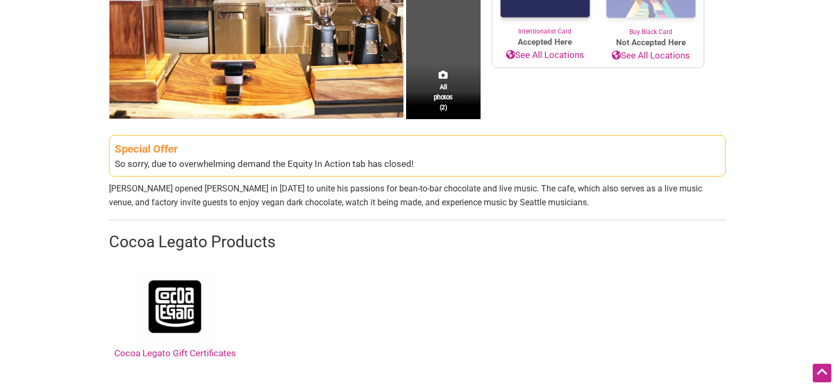
click at [149, 192] on p "[PERSON_NAME] opened [PERSON_NAME] in [DATE] to unite his passions for bean-to-…" at bounding box center [417, 195] width 617 height 27
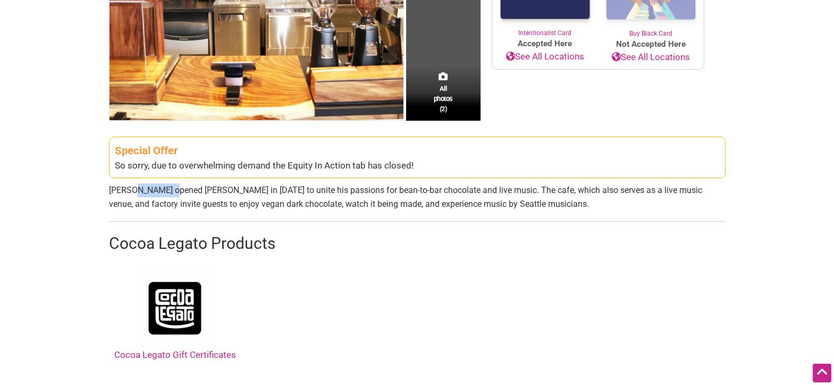
click at [149, 192] on p "[PERSON_NAME] opened [PERSON_NAME] in [DATE] to unite his passions for bean-to-…" at bounding box center [417, 196] width 617 height 27
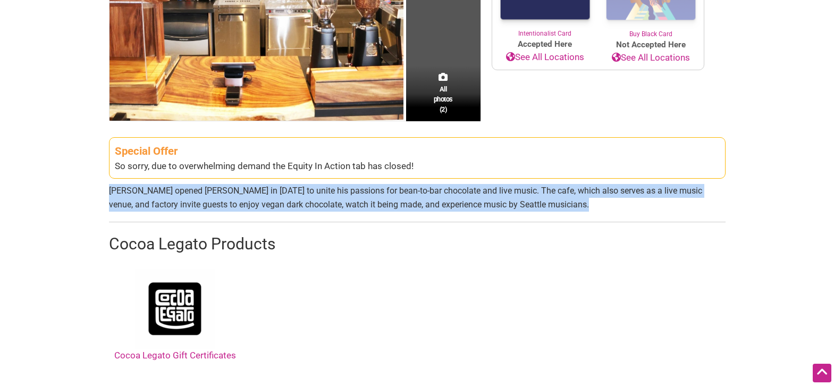
click at [149, 192] on p "[PERSON_NAME] opened [PERSON_NAME] in [DATE] to unite his passions for bean-to-…" at bounding box center [417, 197] width 617 height 27
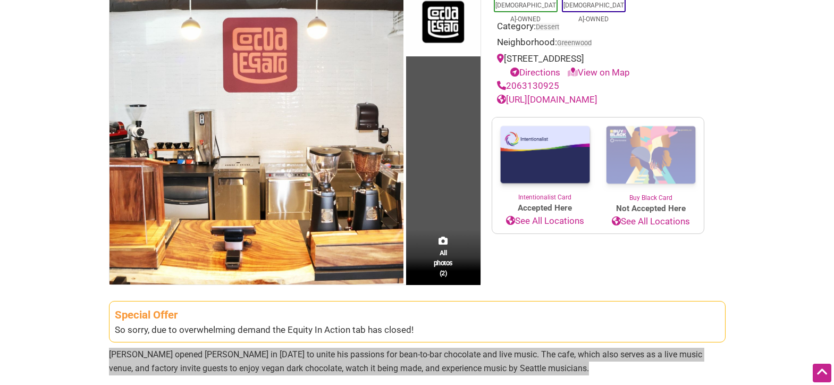
scroll to position [112, 0]
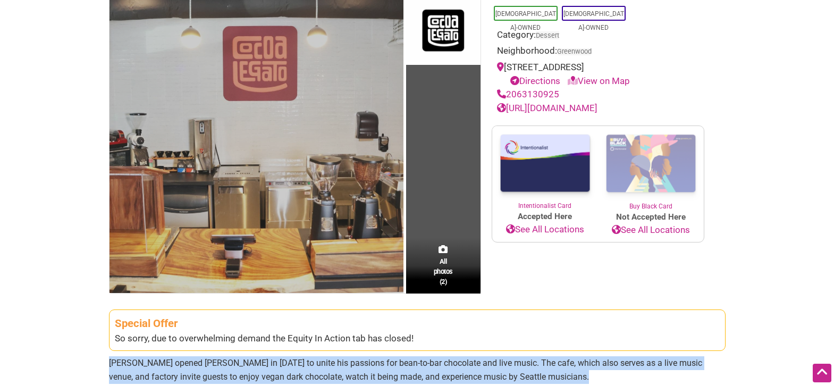
click at [215, 205] on img at bounding box center [257, 146] width 294 height 294
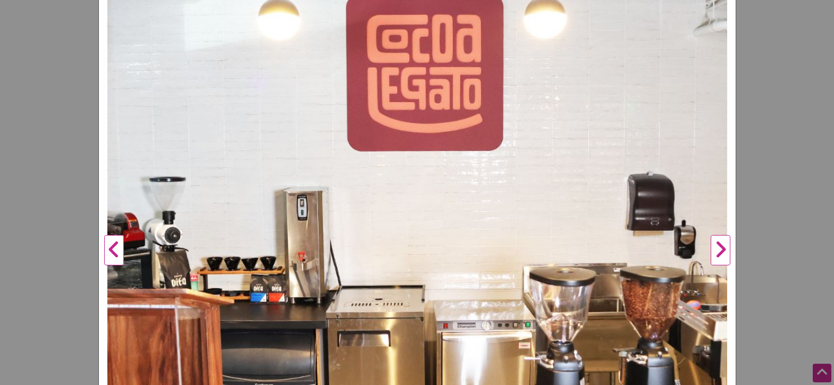
scroll to position [263, 0]
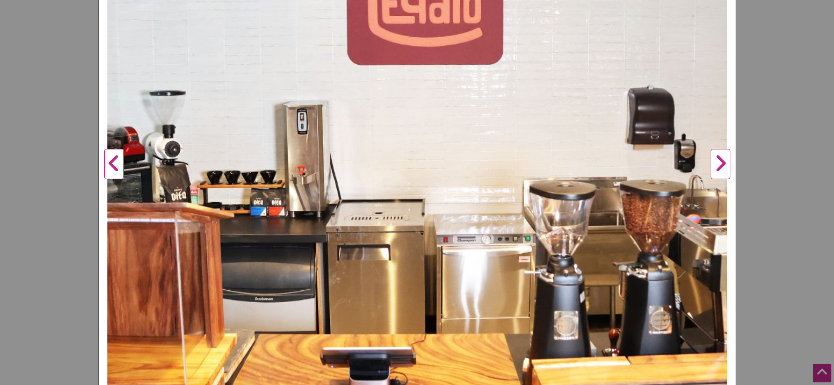
click at [796, 212] on div "Cocoa Legato Previous Next 1 2 ×" at bounding box center [417, 192] width 834 height 385
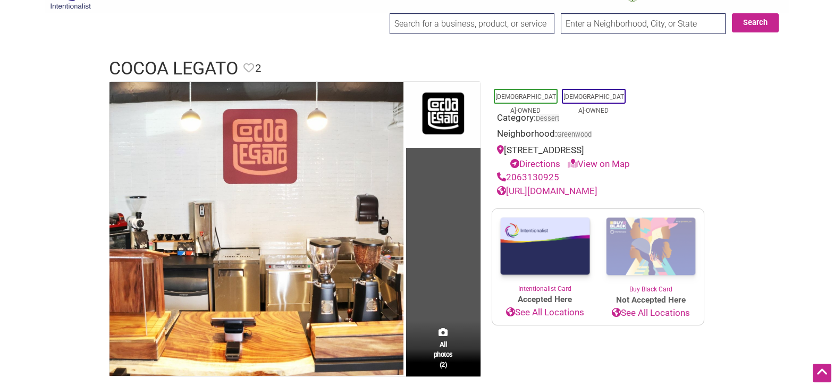
scroll to position [22, 0]
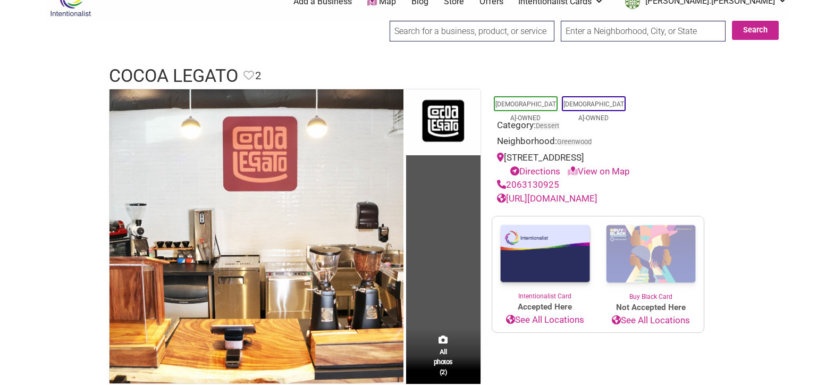
click at [598, 199] on link "[URL][DOMAIN_NAME]" at bounding box center [547, 198] width 100 height 11
click at [409, 36] on input "search" at bounding box center [472, 31] width 165 height 21
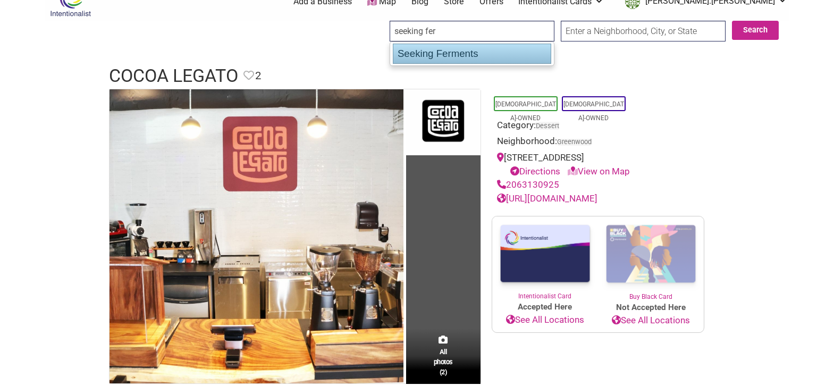
click at [468, 57] on div "Seeking Ferments" at bounding box center [472, 54] width 158 height 20
type input "Seeking Ferments"
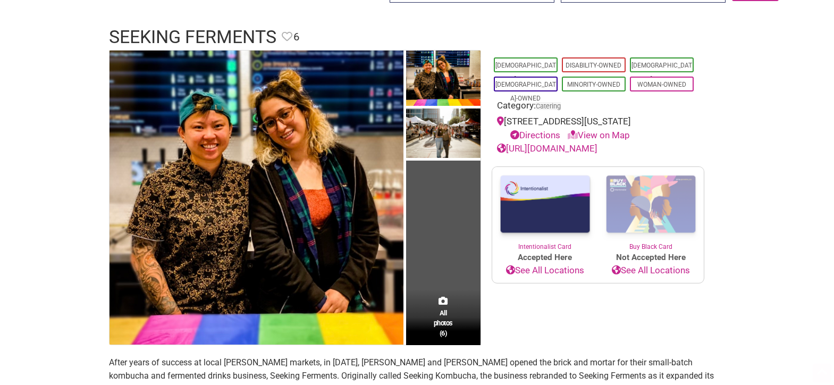
scroll to position [72, 0]
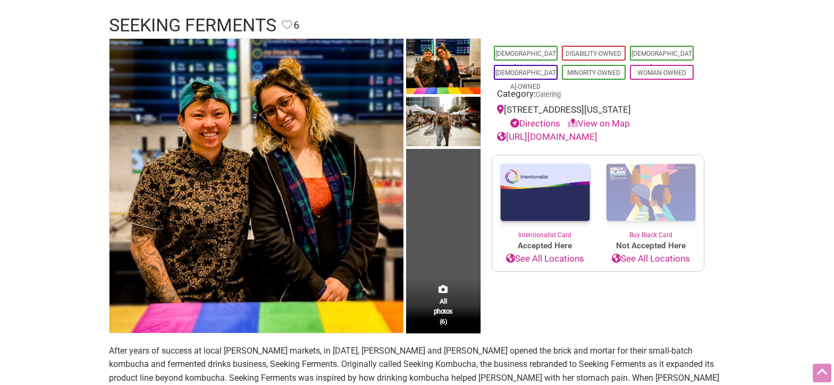
click at [305, 125] on img at bounding box center [257, 186] width 294 height 294
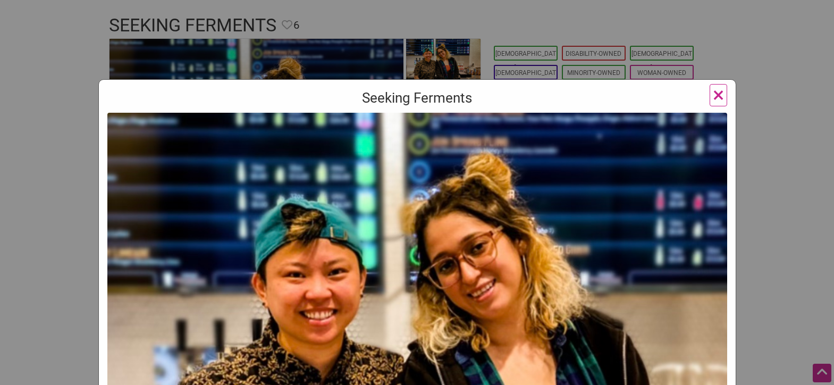
click at [808, 152] on div "Seeking Ferments Previous Next 1 2 3 4 5 6 ×" at bounding box center [417, 192] width 834 height 385
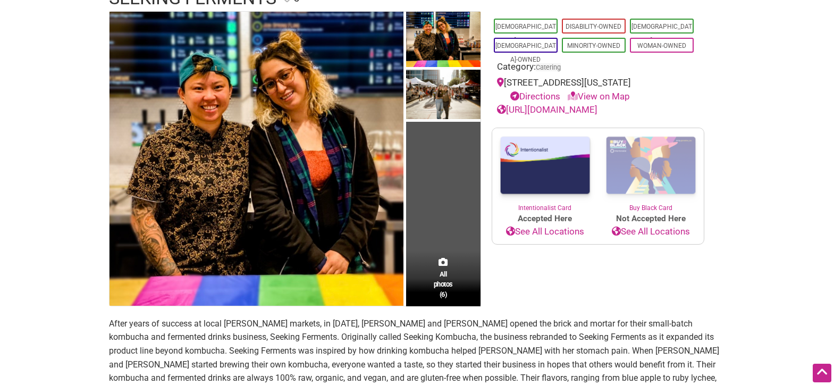
scroll to position [93, 0]
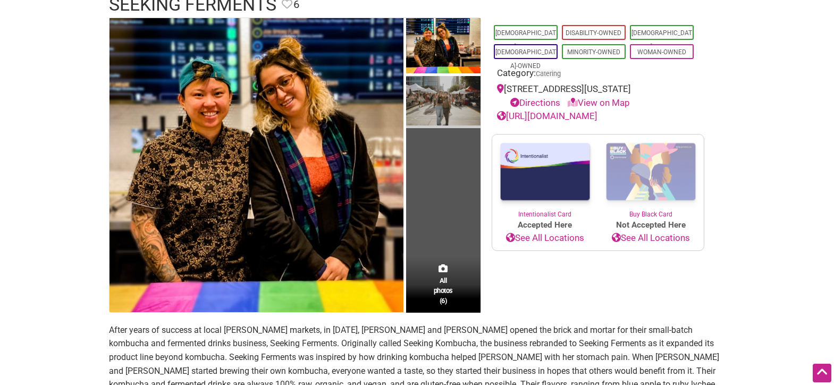
click at [433, 97] on img at bounding box center [443, 102] width 74 height 52
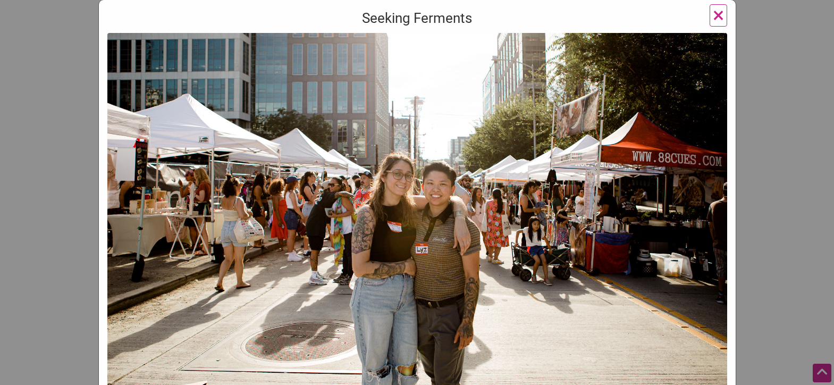
click at [782, 111] on div "Seeking Ferments Previous Next 1 2 3 4 5 6 ×" at bounding box center [417, 192] width 834 height 385
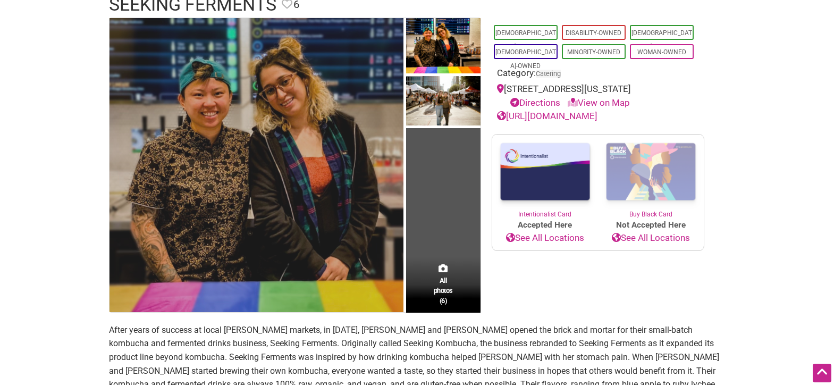
click at [327, 138] on img at bounding box center [257, 165] width 294 height 294
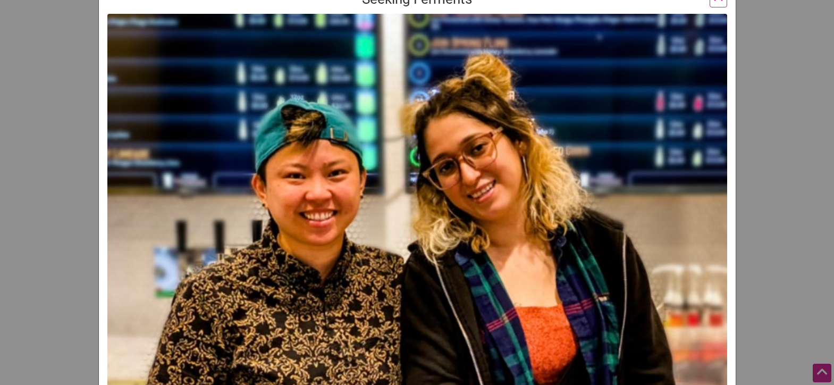
scroll to position [204, 0]
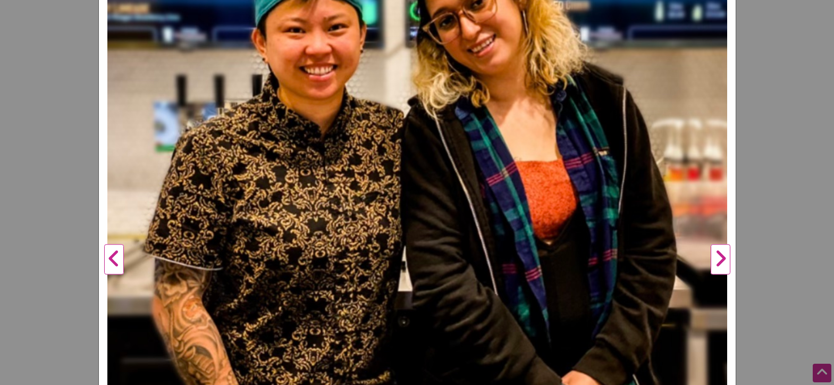
click at [730, 257] on button "Next" at bounding box center [720, 260] width 29 height 784
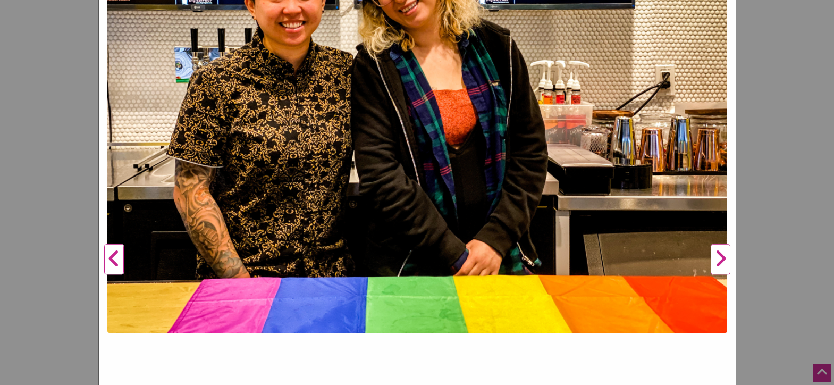
click at [726, 257] on button "Next" at bounding box center [720, 260] width 29 height 784
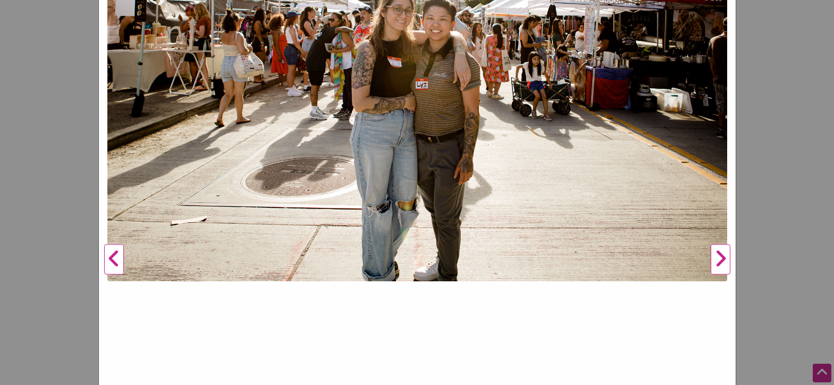
click at [726, 257] on button "Next" at bounding box center [720, 260] width 29 height 784
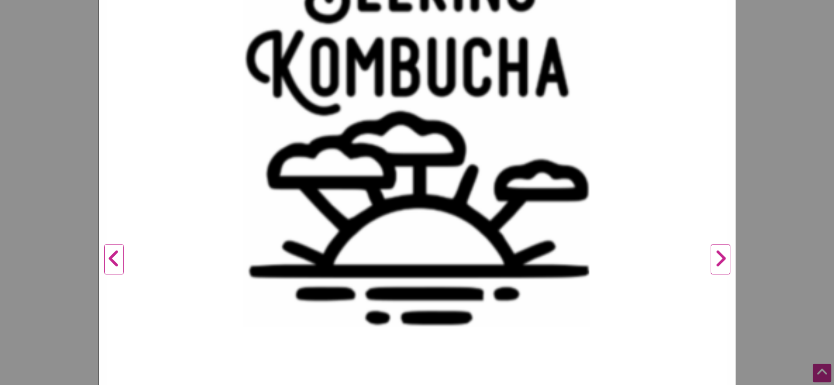
click at [726, 257] on button "Next" at bounding box center [720, 260] width 29 height 784
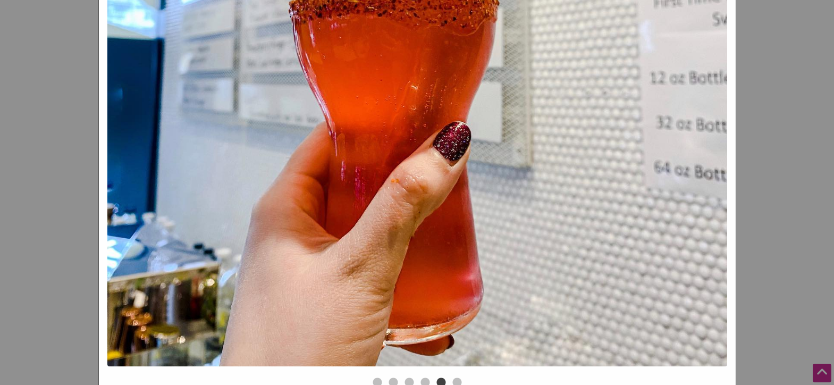
scroll to position [495, 0]
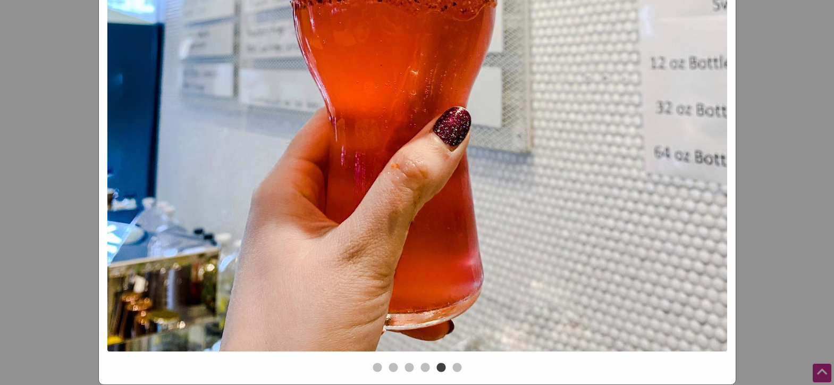
click at [807, 201] on div "Seeking Ferments Previous Next 1 2 3 4 5 6 ×" at bounding box center [417, 192] width 834 height 385
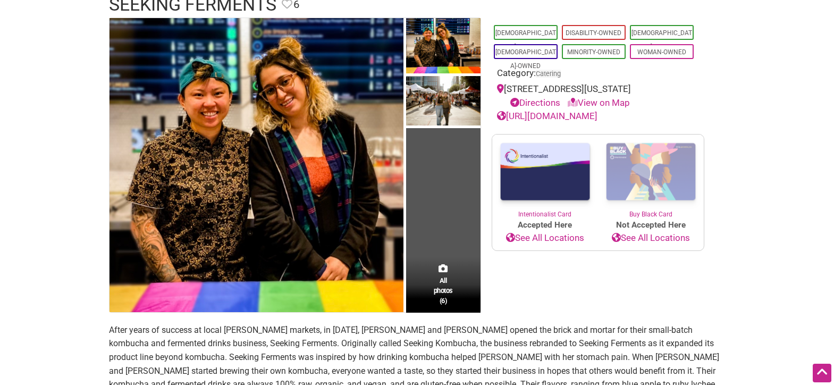
click at [571, 119] on link "[URL][DOMAIN_NAME]" at bounding box center [547, 116] width 100 height 11
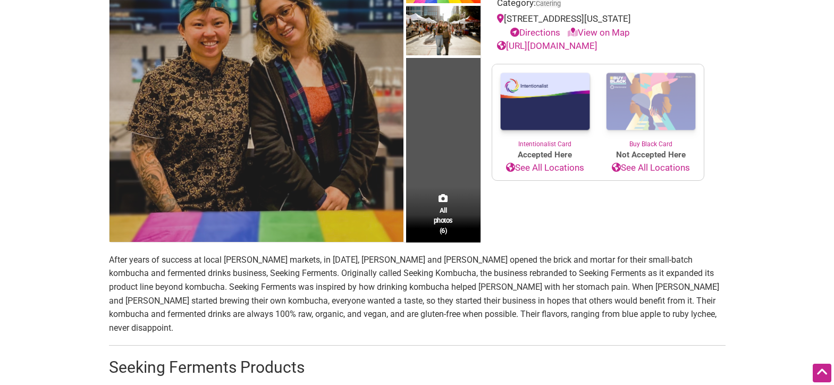
scroll to position [263, 0]
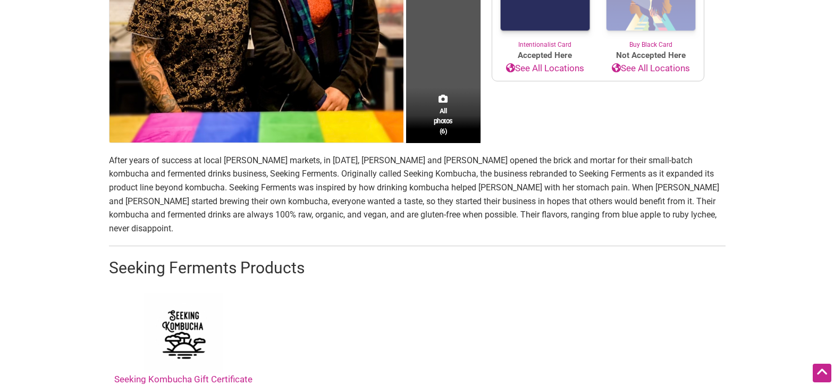
click at [373, 184] on p "After years of success at local [PERSON_NAME] markets, in [DATE], [PERSON_NAME]…" at bounding box center [417, 195] width 617 height 82
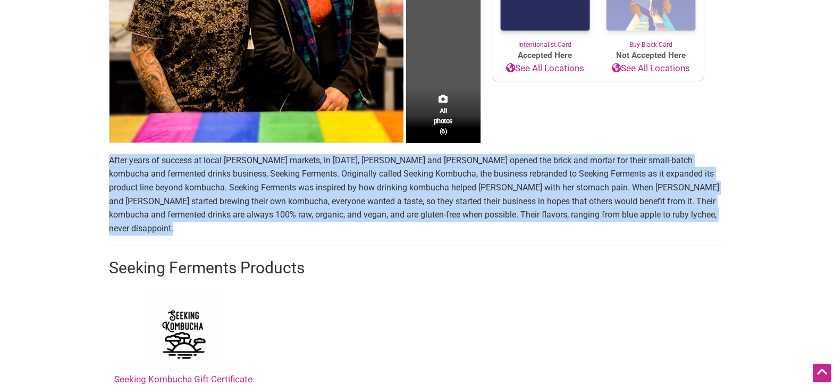
click at [373, 184] on p "After years of success at local [PERSON_NAME] markets, in [DATE], [PERSON_NAME]…" at bounding box center [417, 195] width 617 height 82
copy p "After years of success at local [PERSON_NAME] markets, in [DATE], [PERSON_NAME]…"
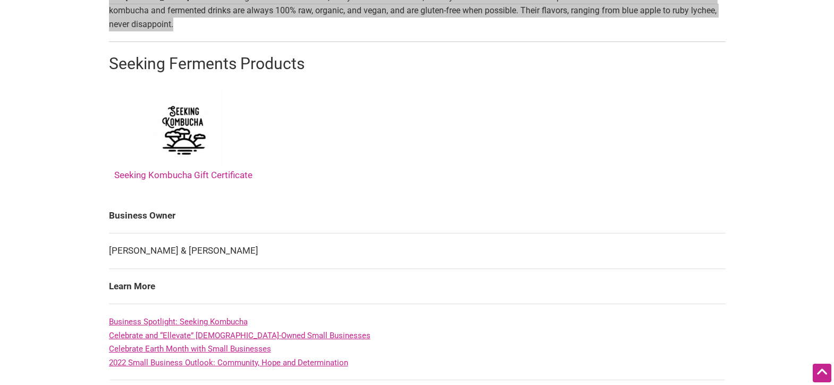
scroll to position [480, 0]
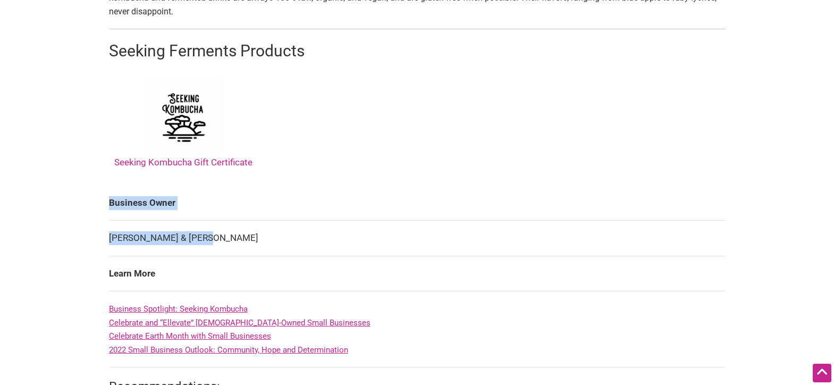
drag, startPoint x: 143, startPoint y: 227, endPoint x: 104, endPoint y: 227, distance: 38.8
click at [104, 227] on div "All photos (6) [DEMOGRAPHIC_DATA]-Owned Disability-Owned [DEMOGRAPHIC_DATA]-Own…" at bounding box center [417, 371] width 638 height 1481
drag, startPoint x: 168, startPoint y: 229, endPoint x: 192, endPoint y: 229, distance: 23.9
click at [169, 229] on td "[PERSON_NAME] & [PERSON_NAME]" at bounding box center [417, 239] width 617 height 36
drag, startPoint x: 201, startPoint y: 226, endPoint x: 111, endPoint y: 227, distance: 90.4
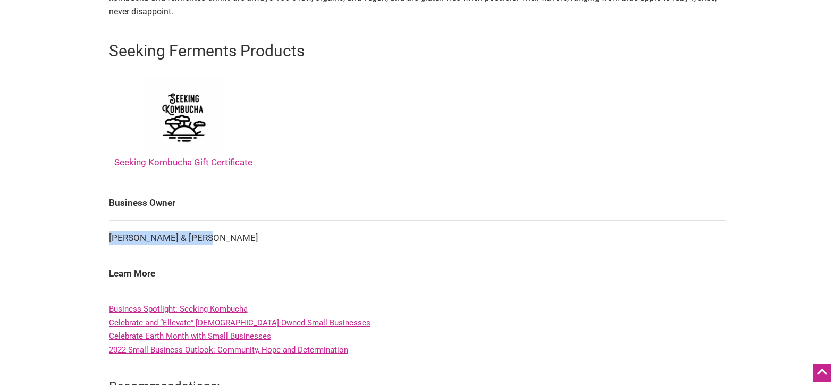
click at [110, 227] on td "[PERSON_NAME] & [PERSON_NAME]" at bounding box center [417, 239] width 617 height 36
copy td "[PERSON_NAME] & [PERSON_NAME]"
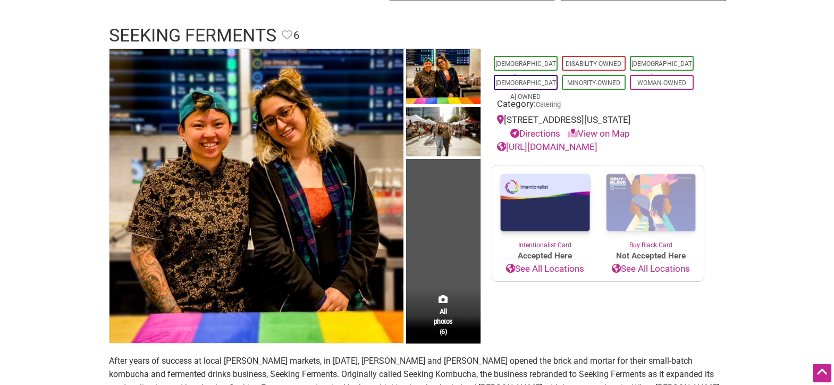
scroll to position [65, 0]
